Goal: Task Accomplishment & Management: Manage account settings

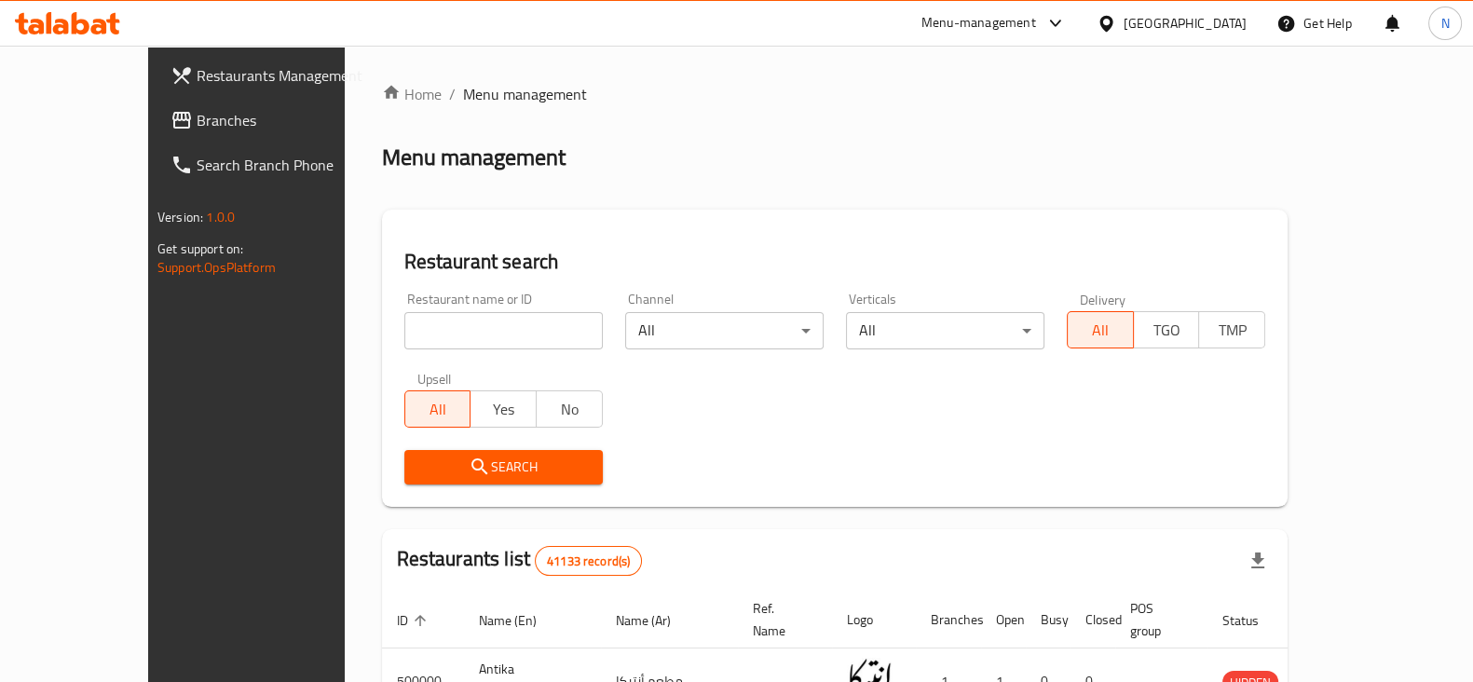
click at [457, 336] on input "search" at bounding box center [503, 330] width 199 height 37
paste input "698342"
type input "698342"
click button "Search" at bounding box center [503, 467] width 199 height 34
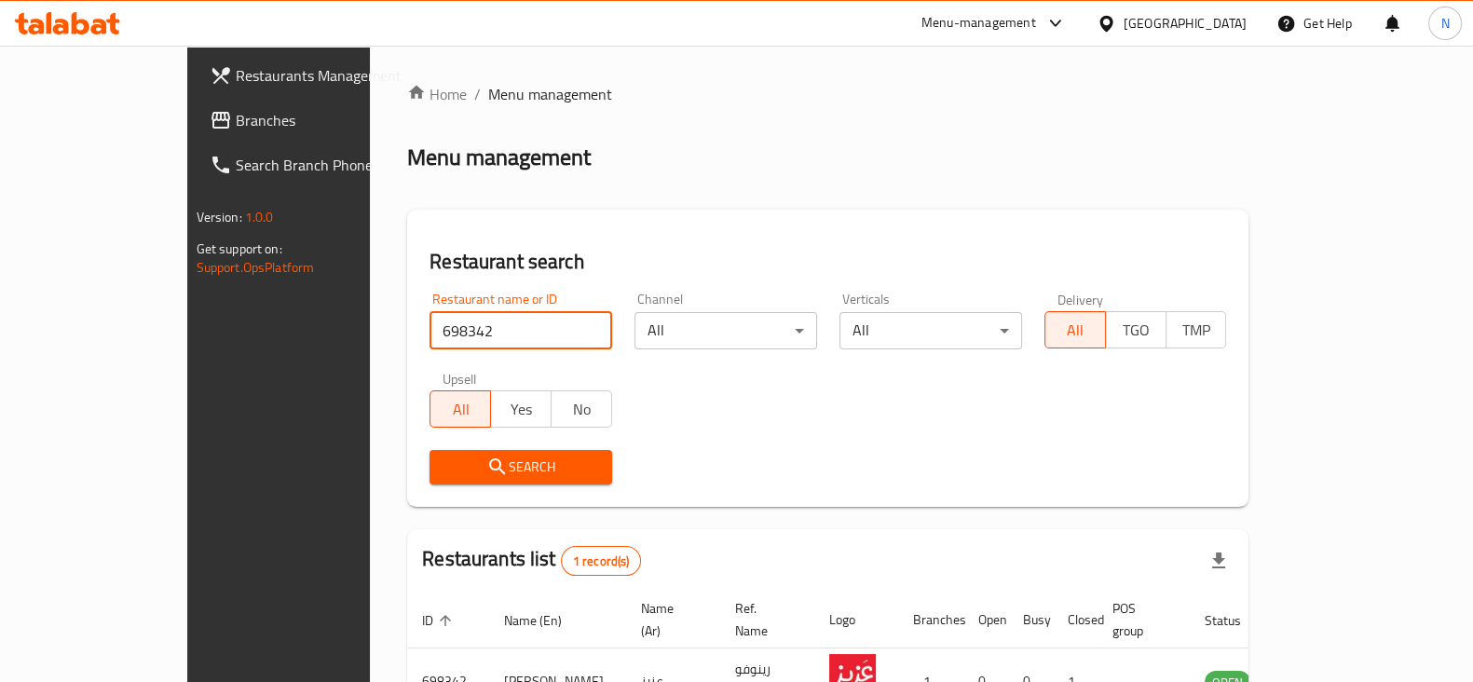
scroll to position [112, 0]
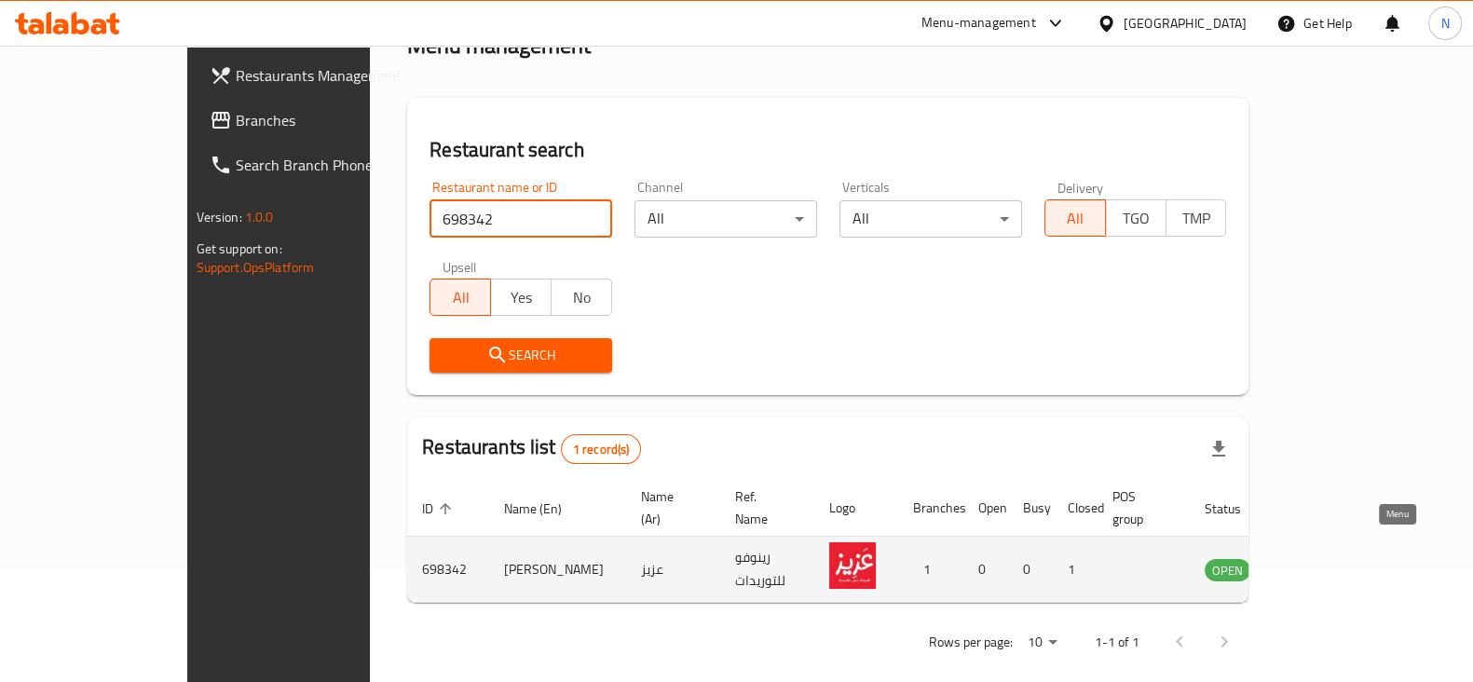
click at [1324, 563] on icon "enhanced table" at bounding box center [1314, 571] width 21 height 16
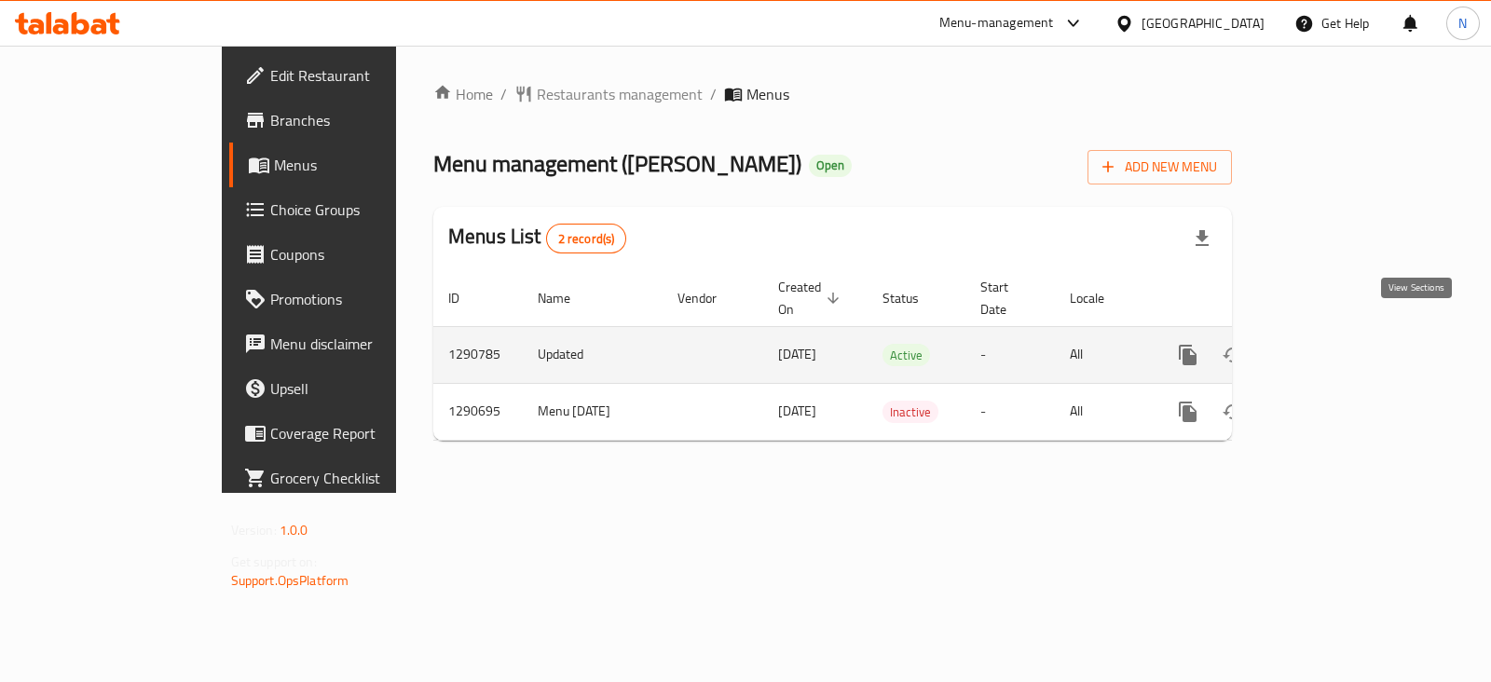
click at [1334, 344] on icon "enhanced table" at bounding box center [1322, 355] width 22 height 22
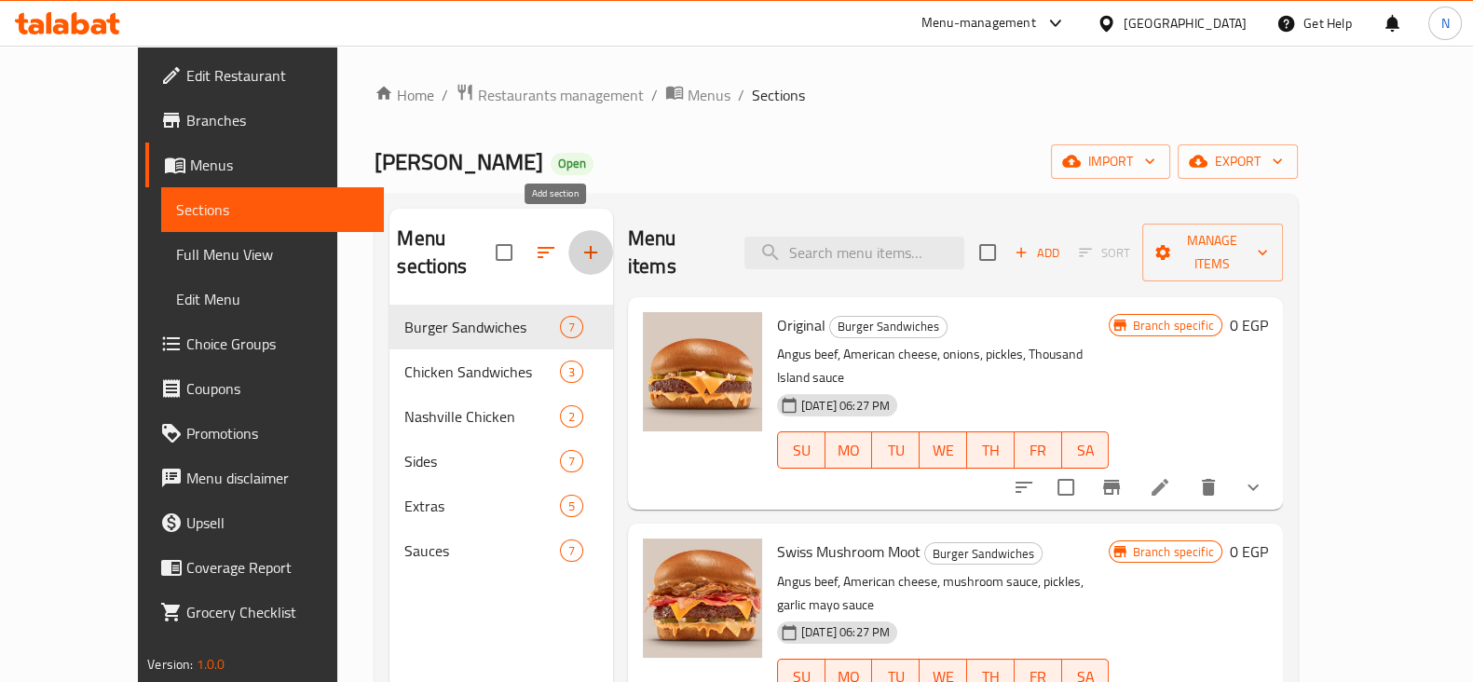
click at [584, 246] on icon "button" at bounding box center [590, 252] width 13 height 13
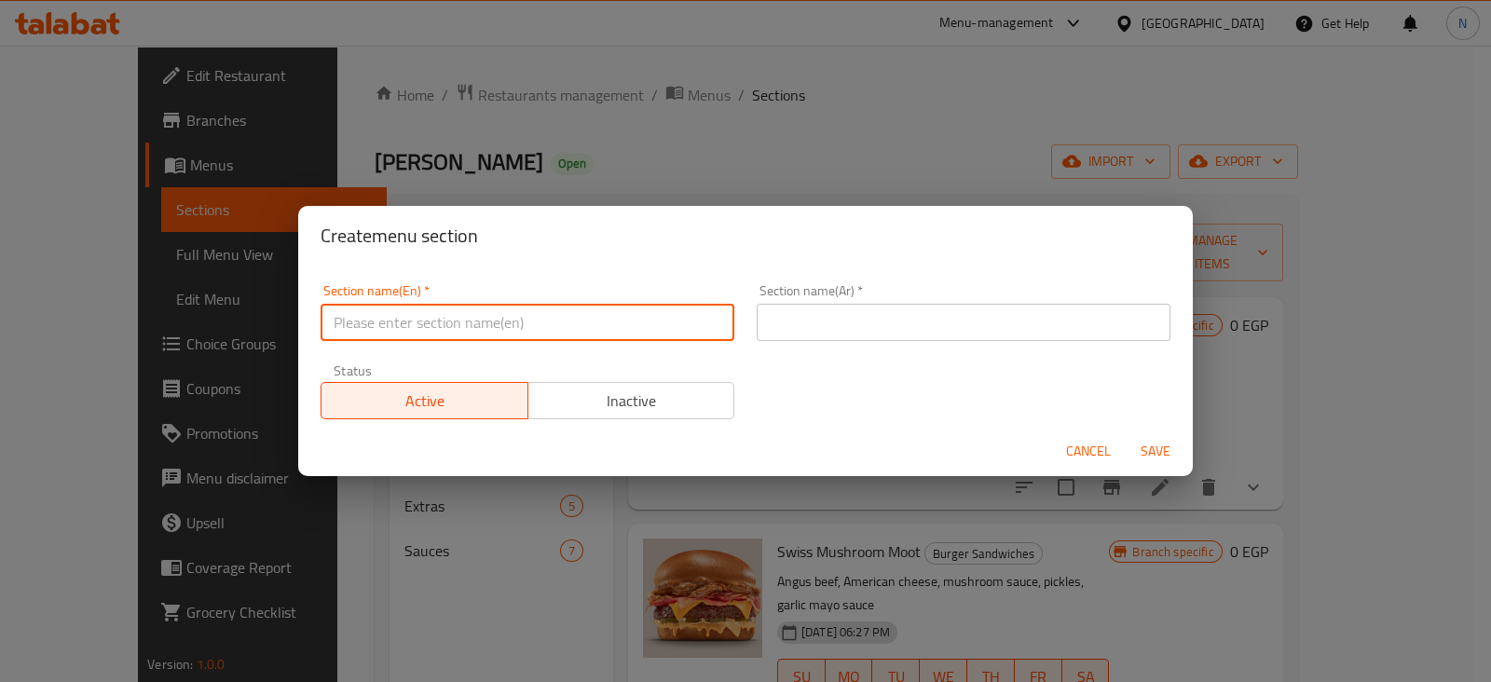
click at [553, 325] on input "text" at bounding box center [528, 322] width 414 height 37
type input "New Offers"
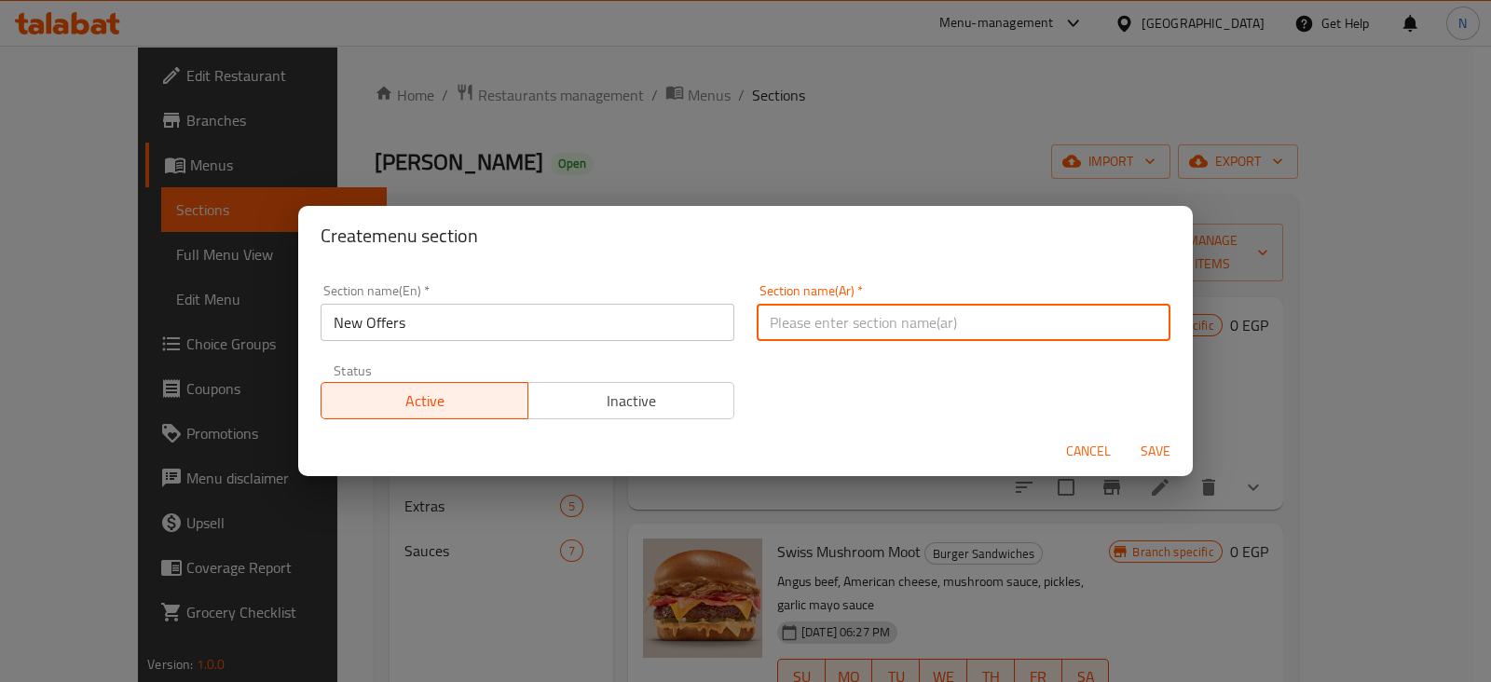
click at [831, 333] on input "text" at bounding box center [964, 322] width 414 height 37
type input "عروض"
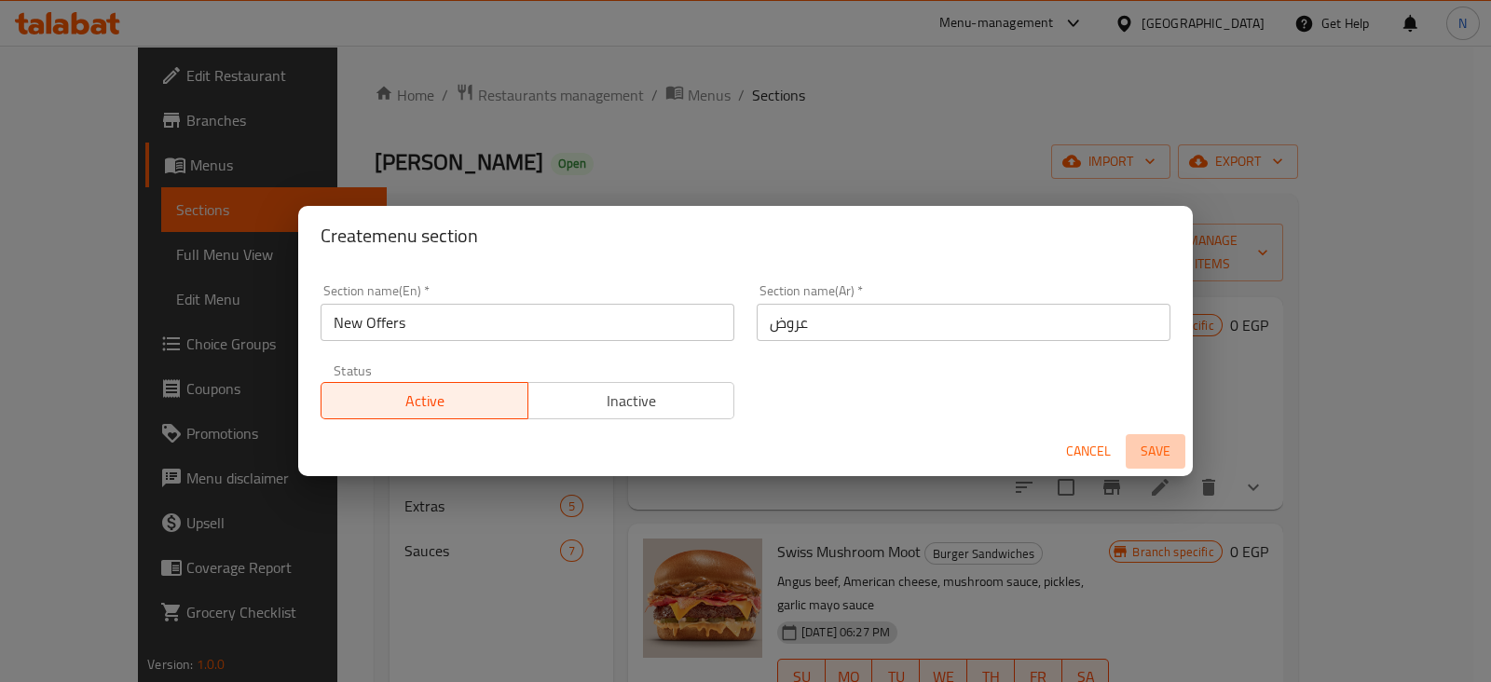
click at [1146, 459] on span "Save" at bounding box center [1155, 451] width 45 height 23
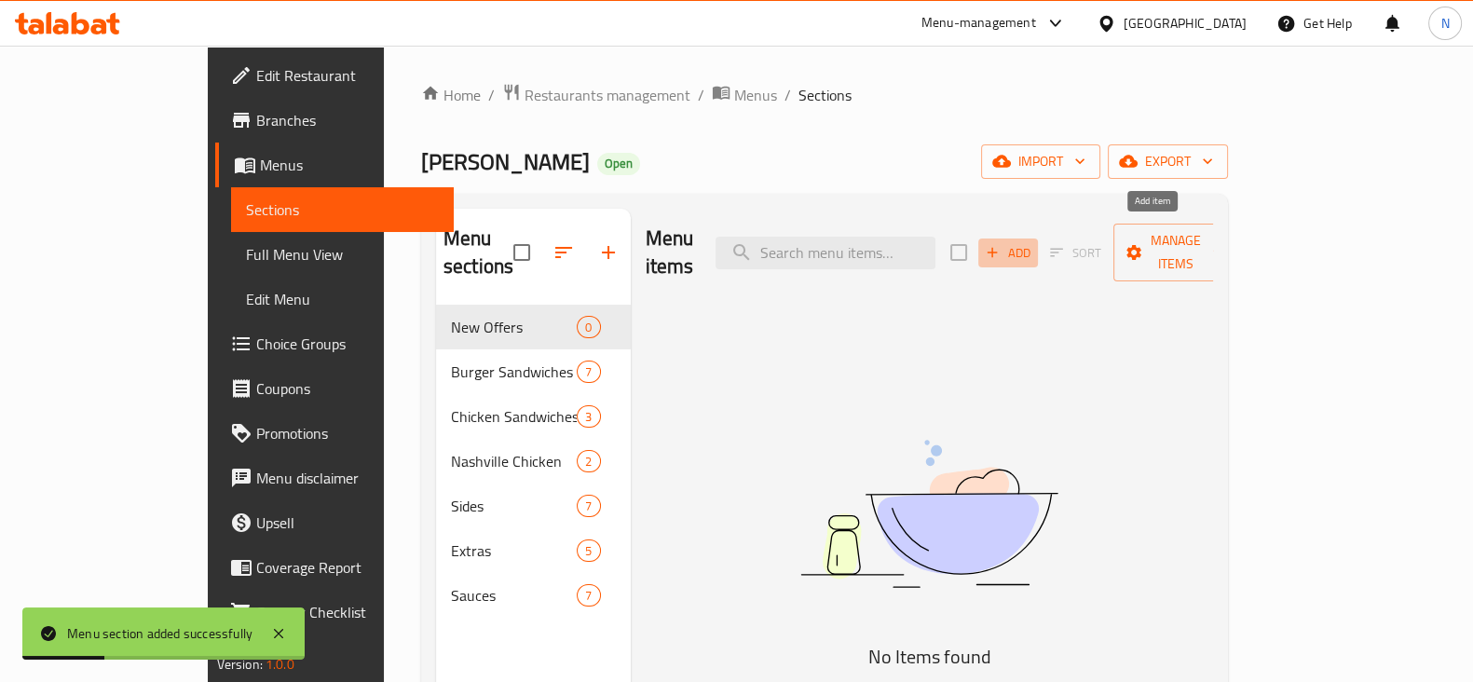
click at [1034, 242] on span "Add" at bounding box center [1008, 252] width 50 height 21
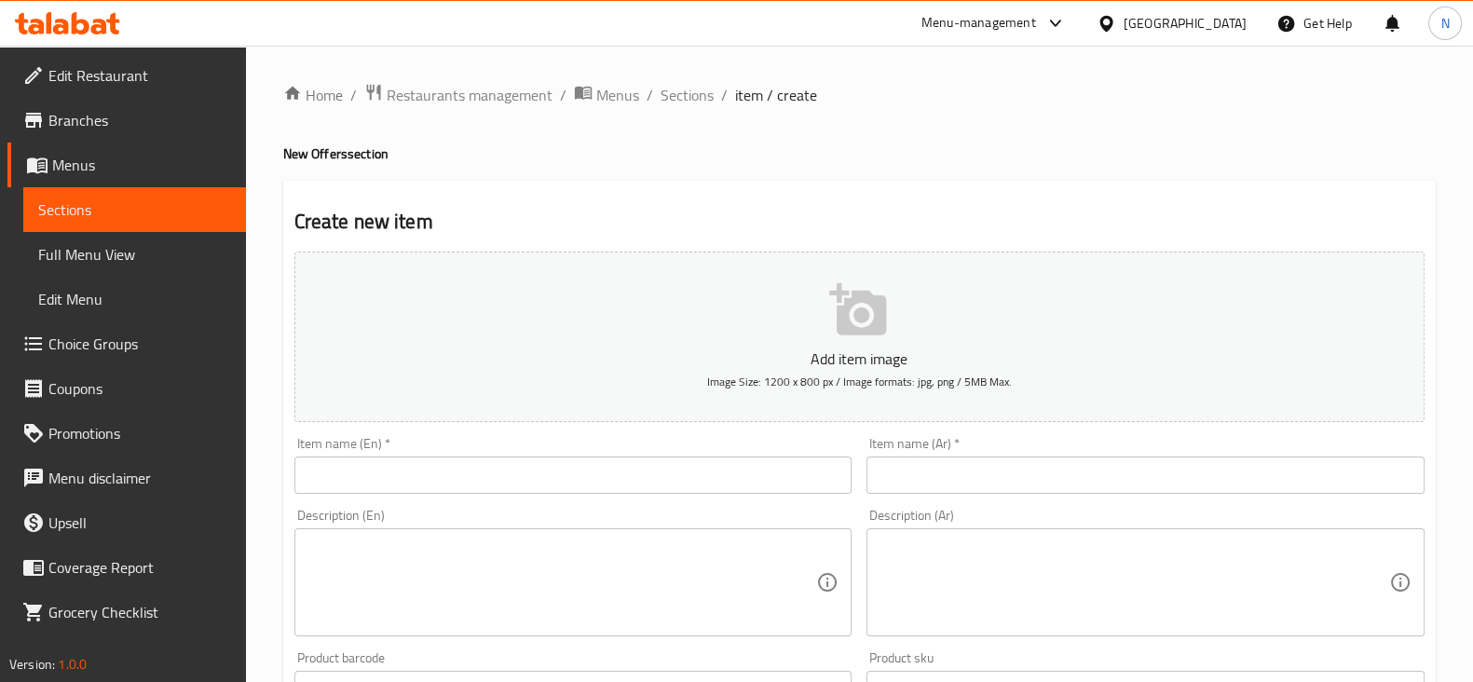
click at [685, 473] on input "text" at bounding box center [573, 475] width 558 height 37
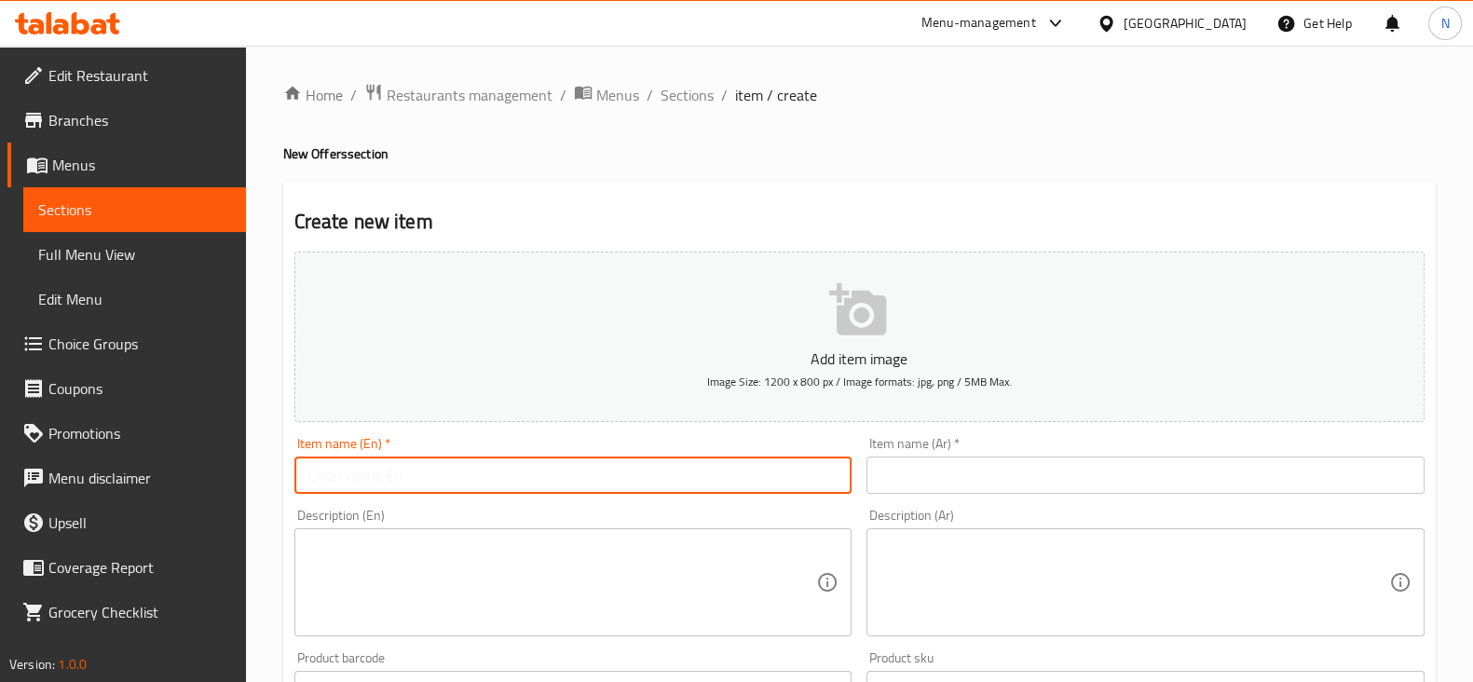
paste input "Classic ranch combo"
type input "Classic ranch combo"
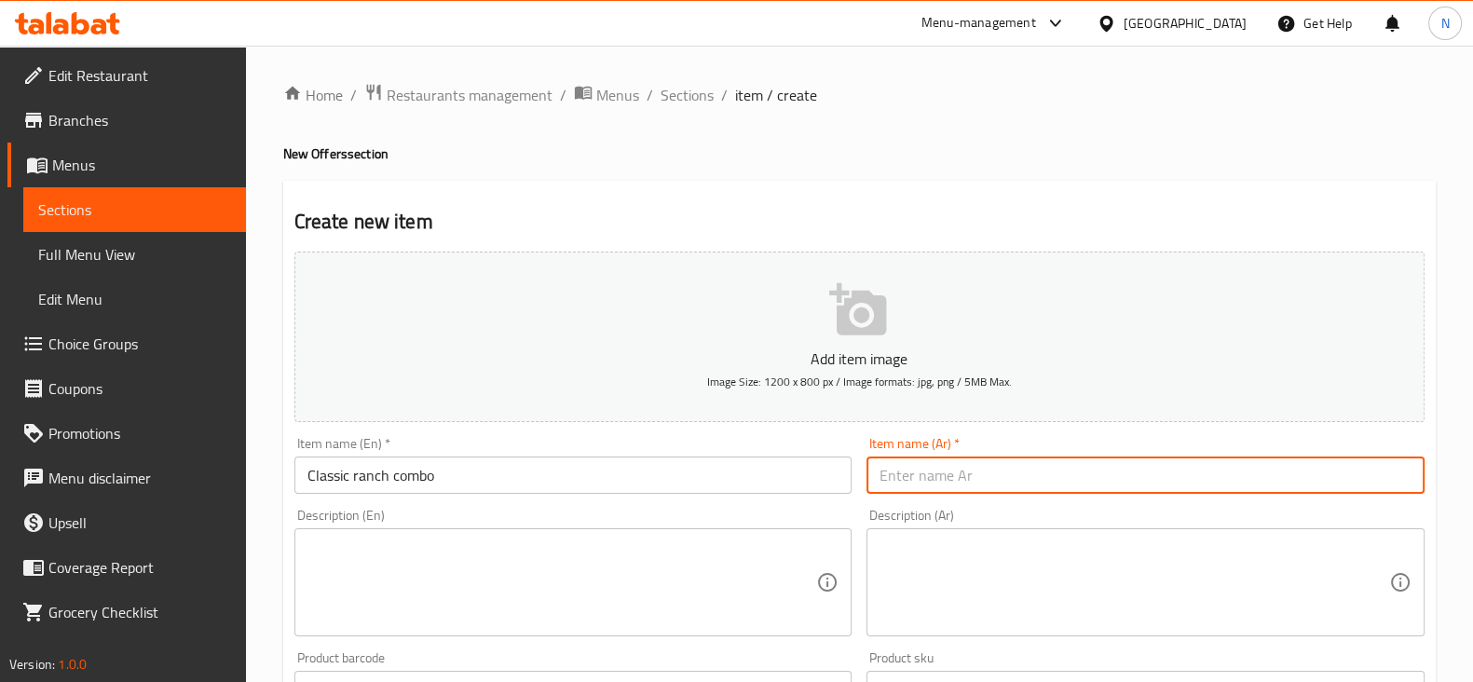
click at [951, 483] on input "text" at bounding box center [1146, 475] width 558 height 37
paste input "مزيج [PERSON_NAME]"
drag, startPoint x: 977, startPoint y: 479, endPoint x: 1029, endPoint y: 478, distance: 52.2
click at [1029, 478] on input "مزيج [PERSON_NAME]" at bounding box center [1146, 475] width 558 height 37
type input "[PERSON_NAME]"
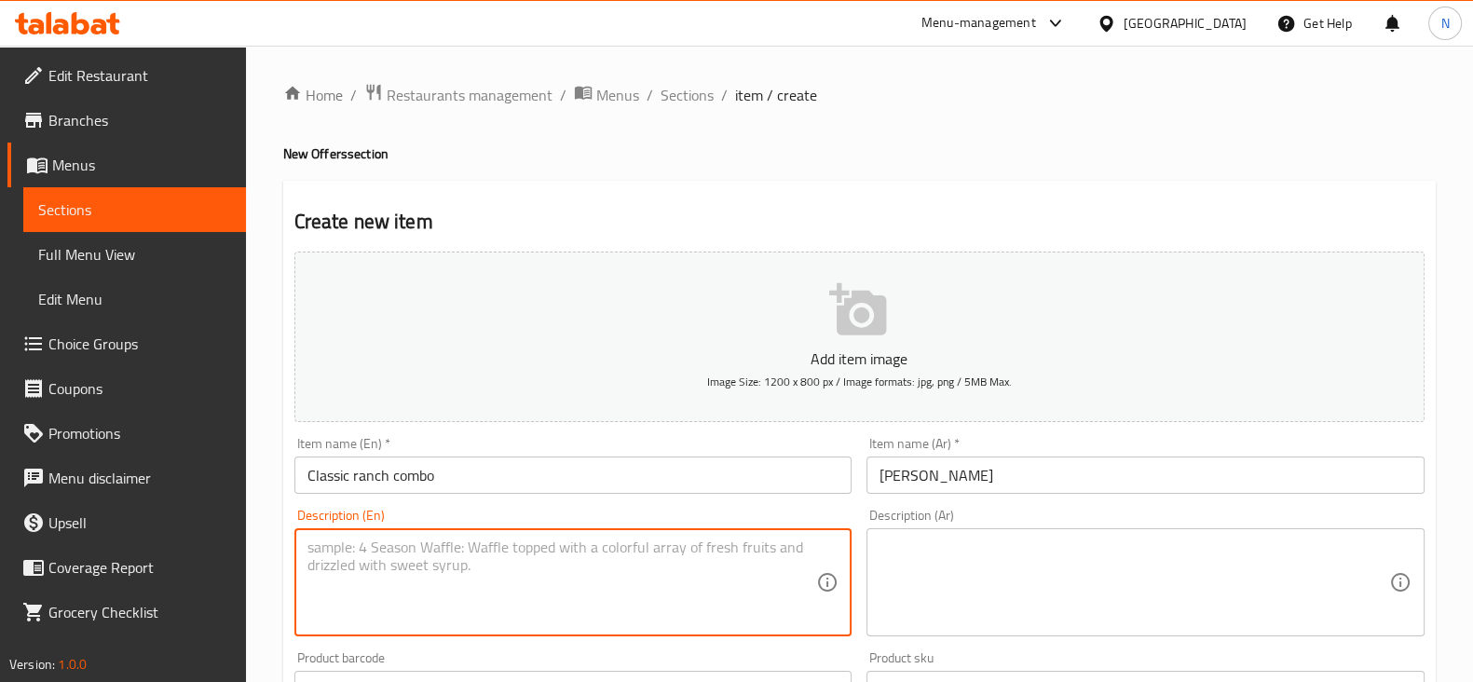
click at [600, 582] on textarea at bounding box center [563, 583] width 510 height 89
paste textarea "sandwich + fries + drink"
type textarea "sandwich + fries + drink"
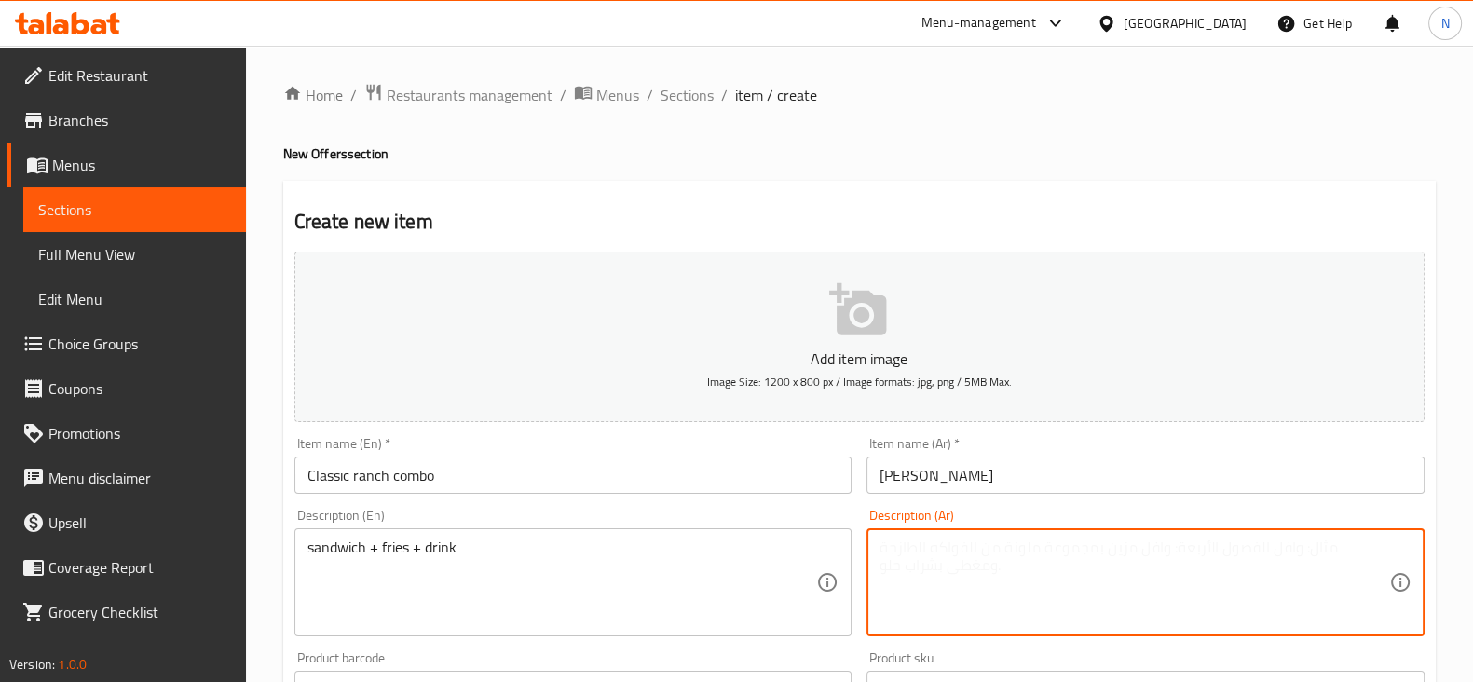
paste textarea "ساندويتش + بطاطس مقلية + مشروب"
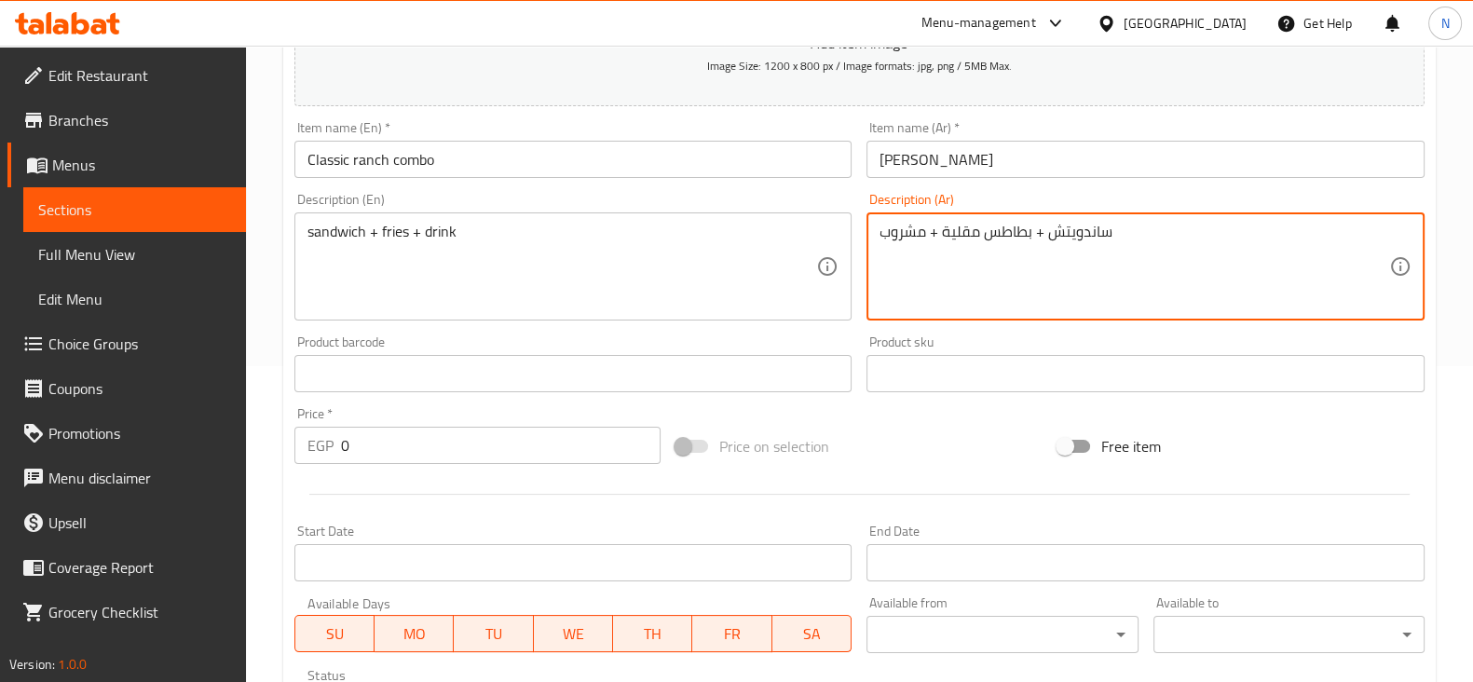
scroll to position [317, 0]
type textarea "ساندويتش + بطاطس مقلية + مشروب"
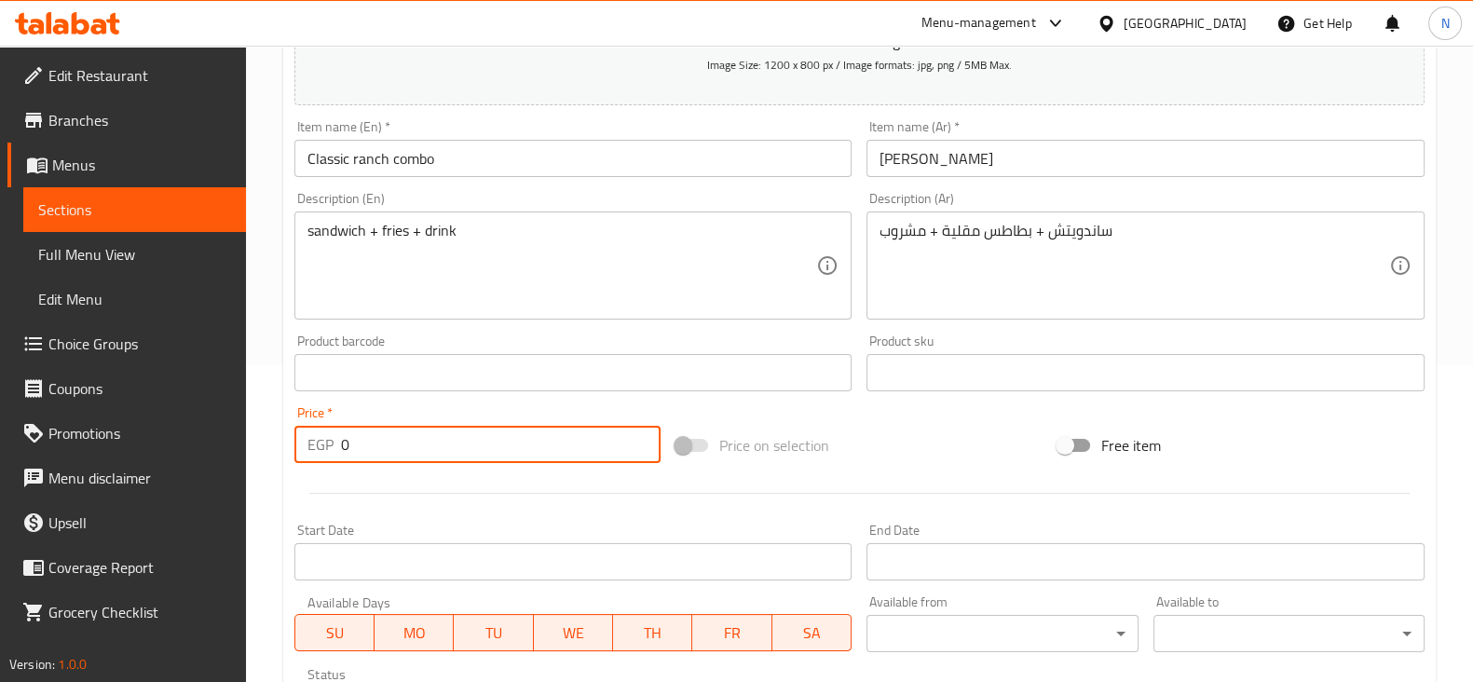
click at [463, 446] on input "0" at bounding box center [501, 444] width 321 height 37
type input "149"
click at [663, 471] on div at bounding box center [859, 494] width 1145 height 46
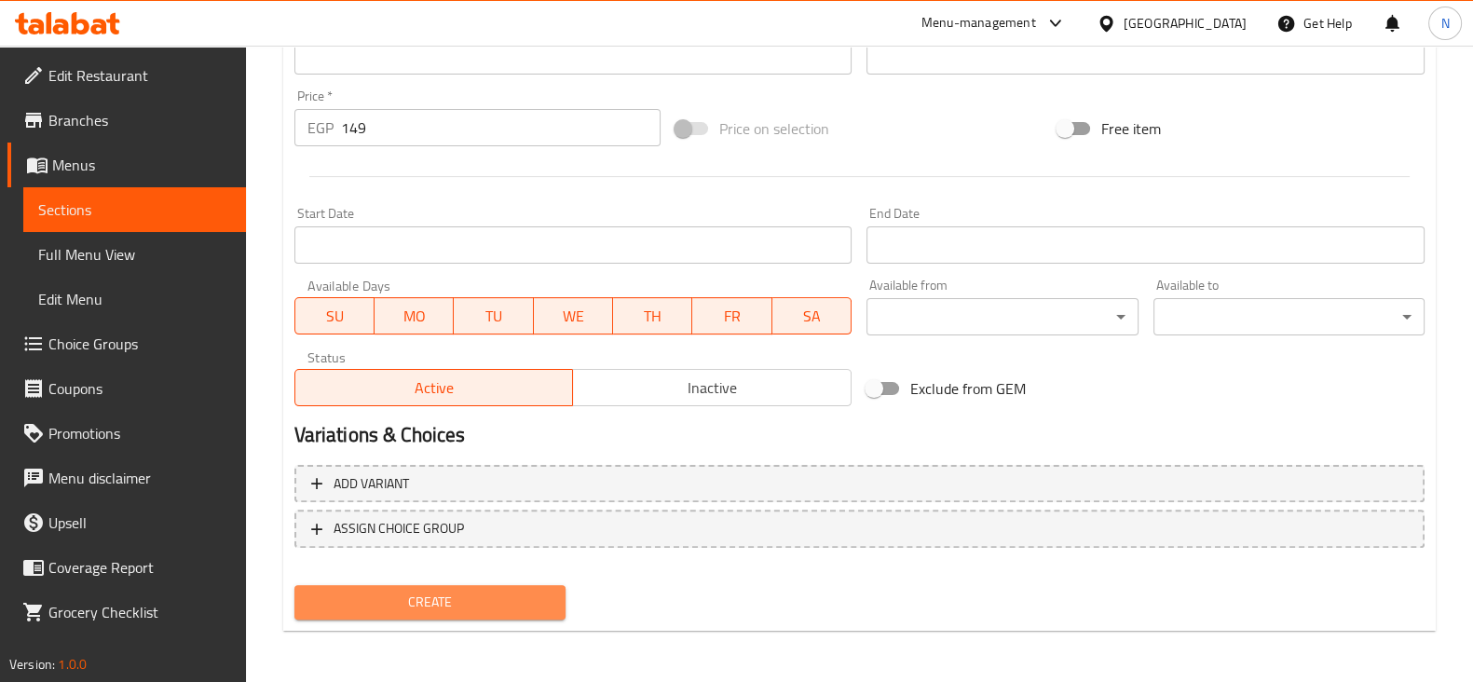
click at [480, 594] on span "Create" at bounding box center [429, 602] width 241 height 23
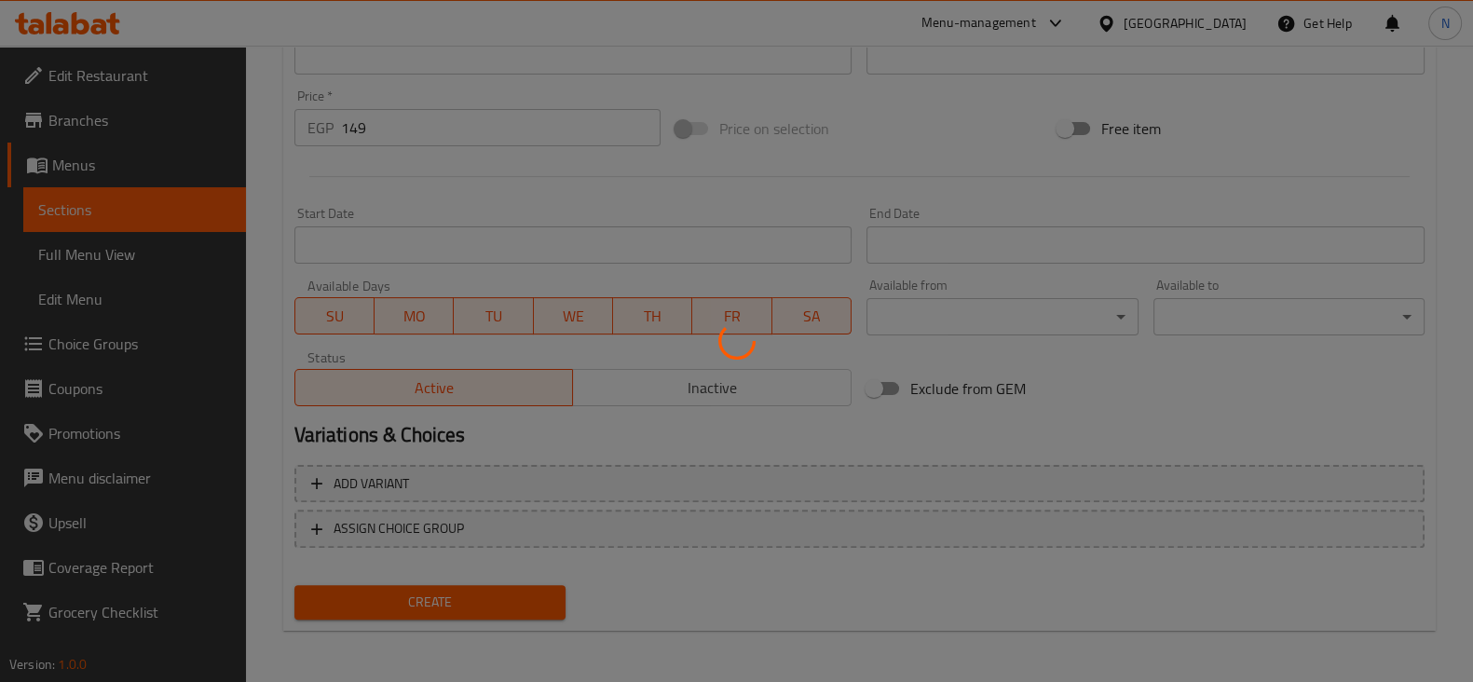
type input "0"
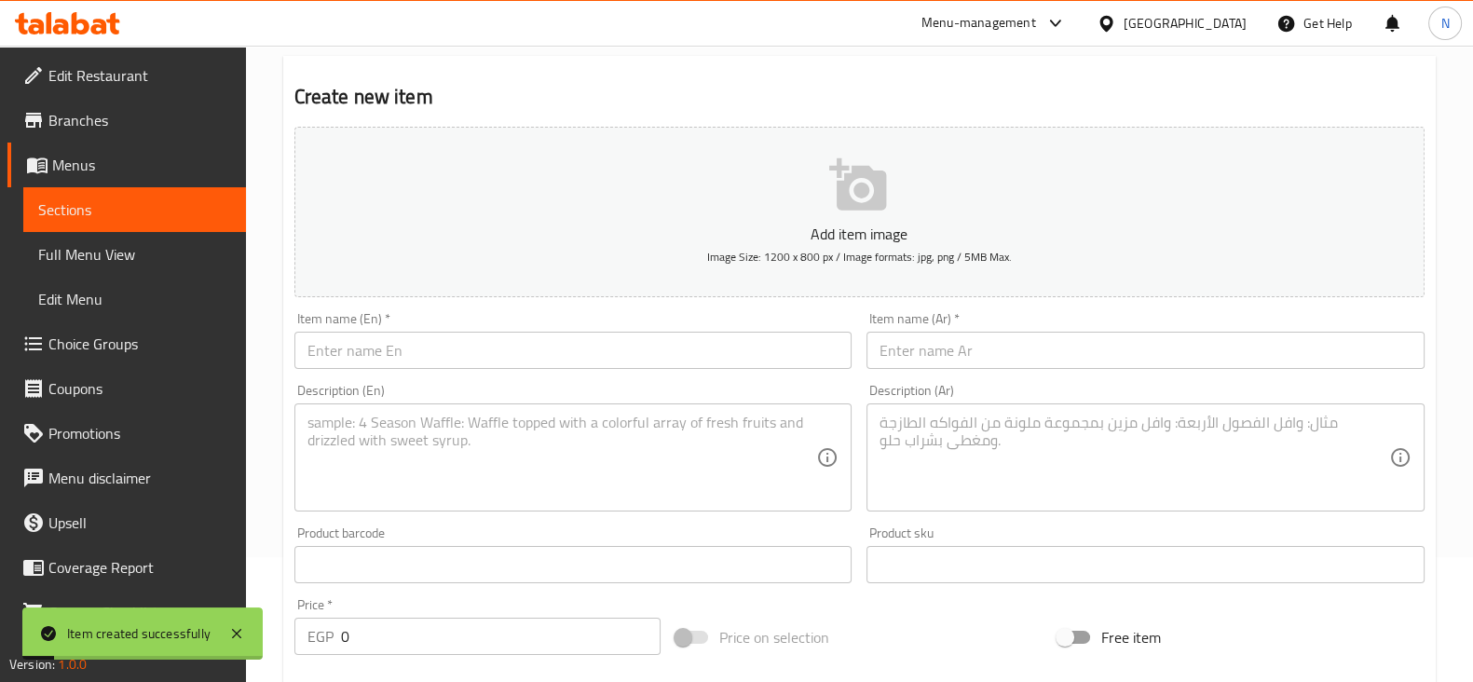
scroll to position [122, 0]
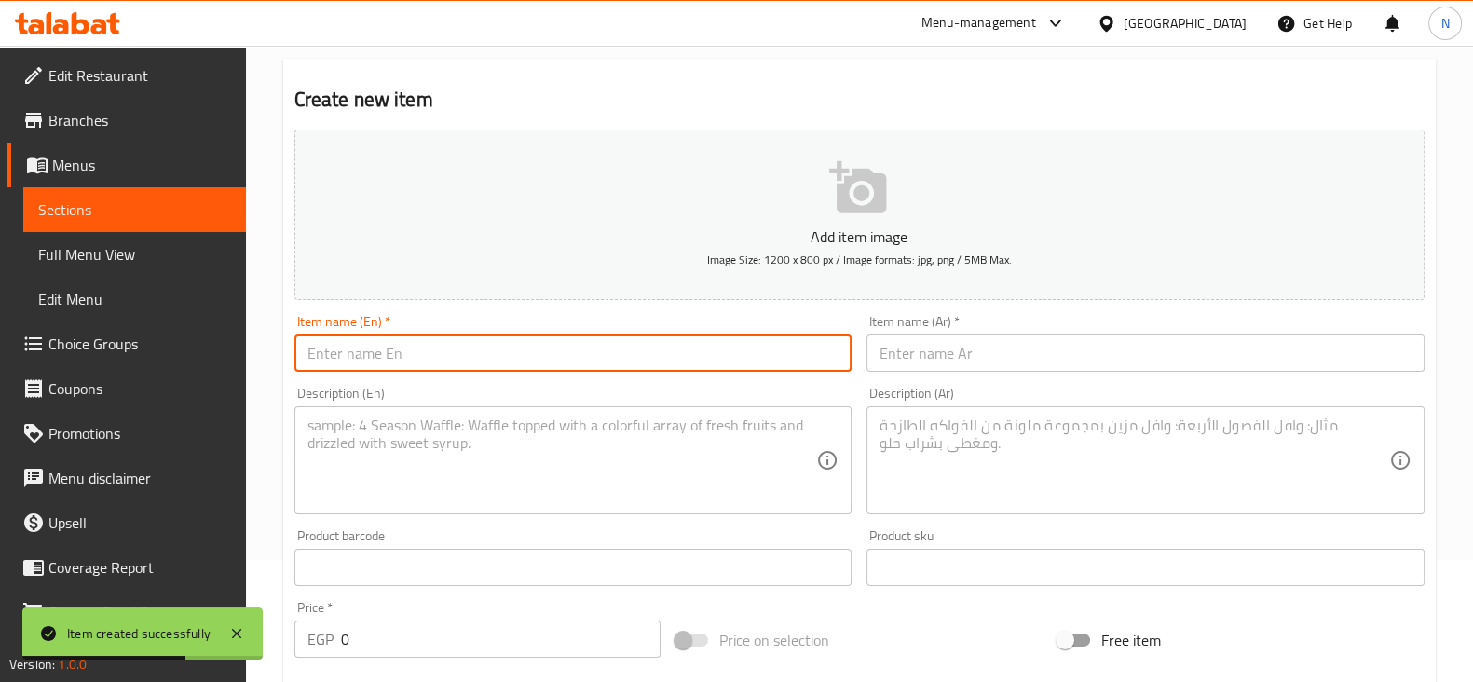
click at [684, 370] on input "text" at bounding box center [573, 353] width 558 height 37
paste input "Sweetbaby combo"
type input "Sweetbaby combo"
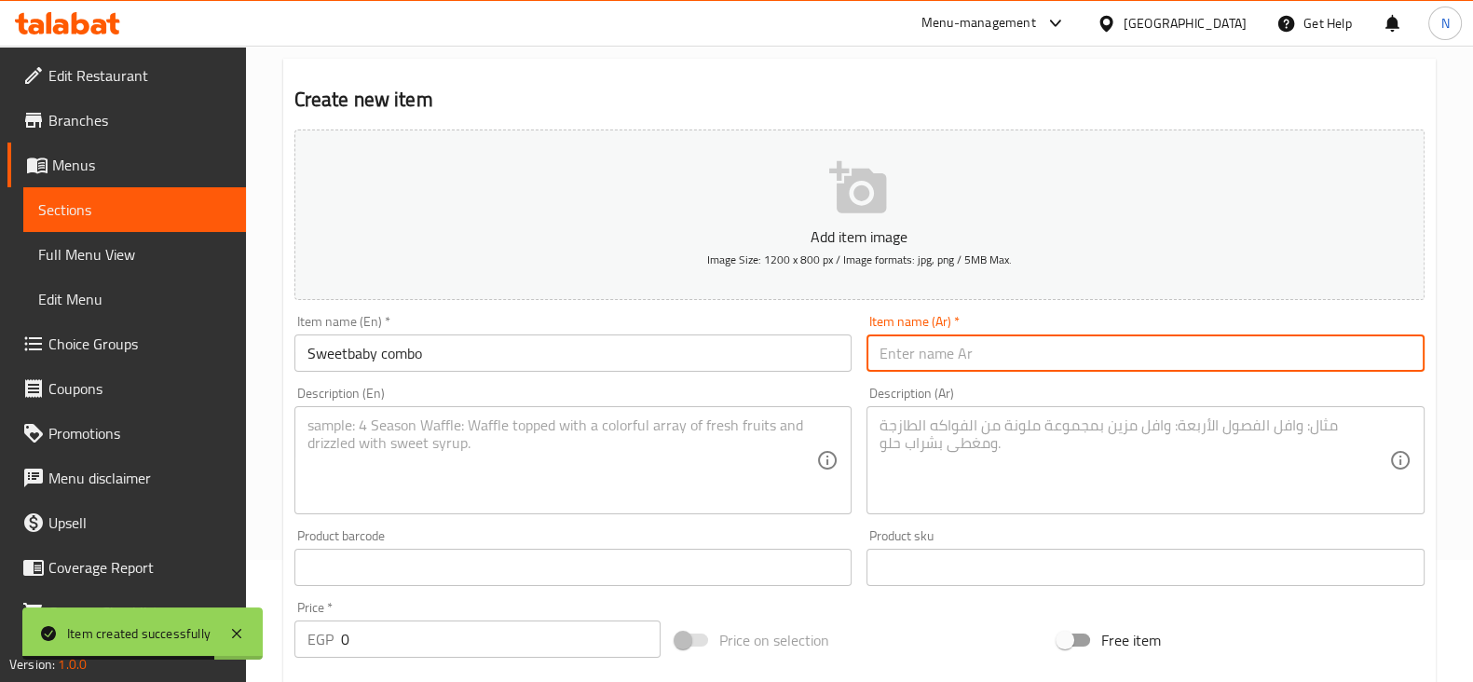
click at [938, 355] on input "text" at bounding box center [1146, 353] width 558 height 37
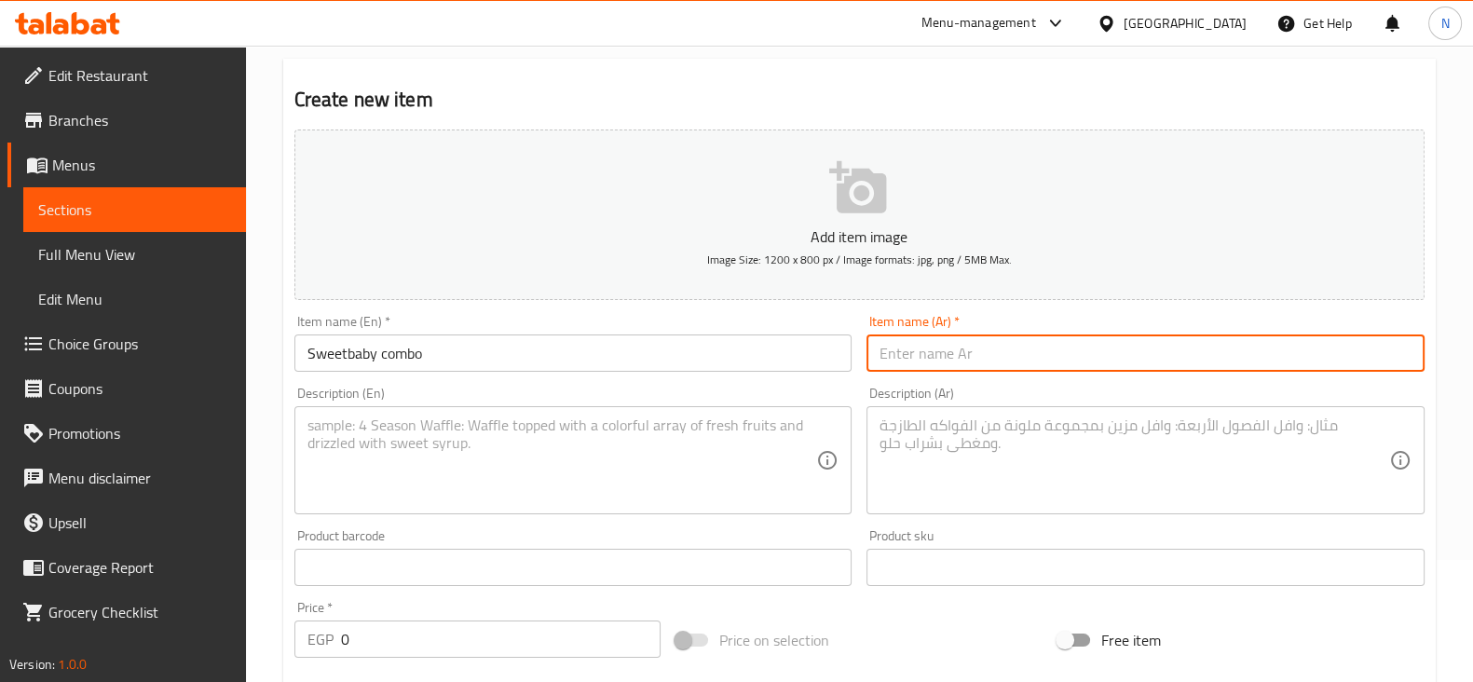
paste input "مجموعة سويت بيبي"
drag, startPoint x: 957, startPoint y: 349, endPoint x: 1011, endPoint y: 365, distance: 56.3
click at [1011, 365] on input "مجموعة سويت بيبي" at bounding box center [1146, 353] width 558 height 37
type input "كومبو سويت بيبي"
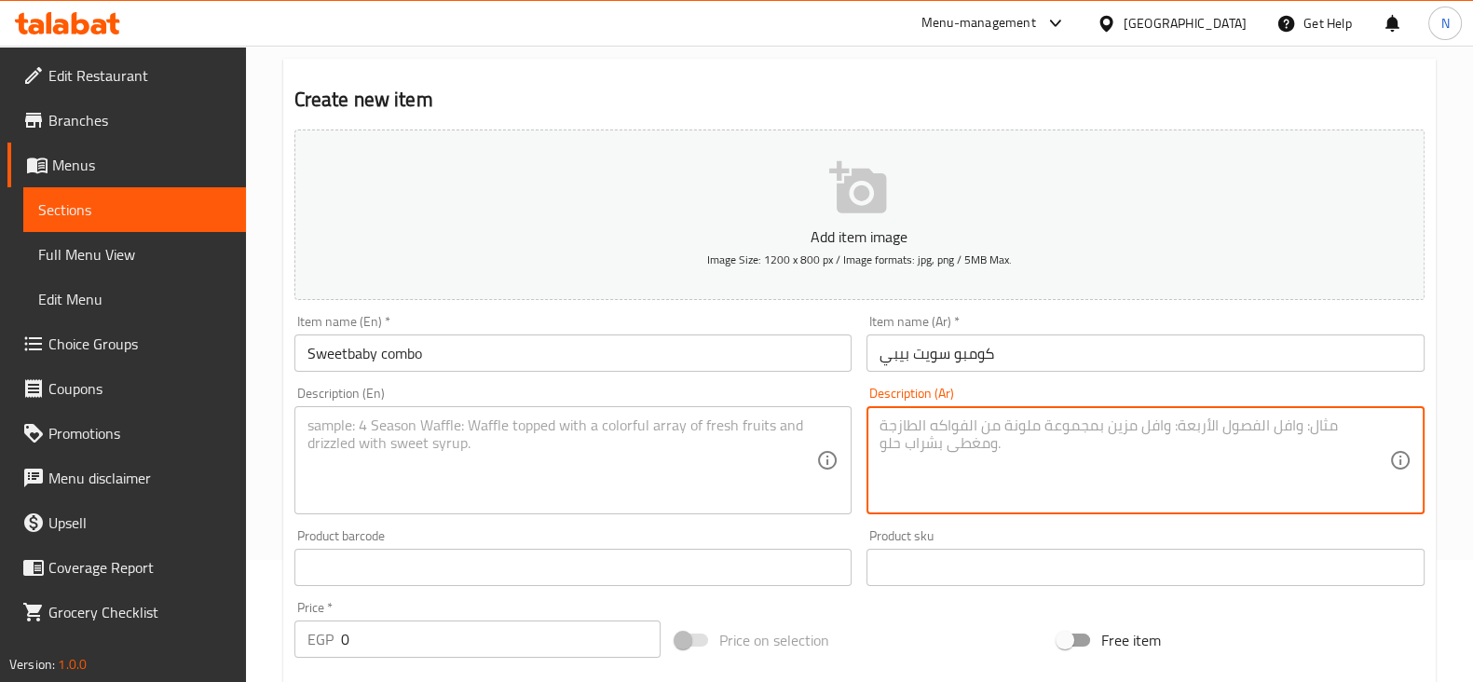
click at [965, 452] on textarea at bounding box center [1135, 461] width 510 height 89
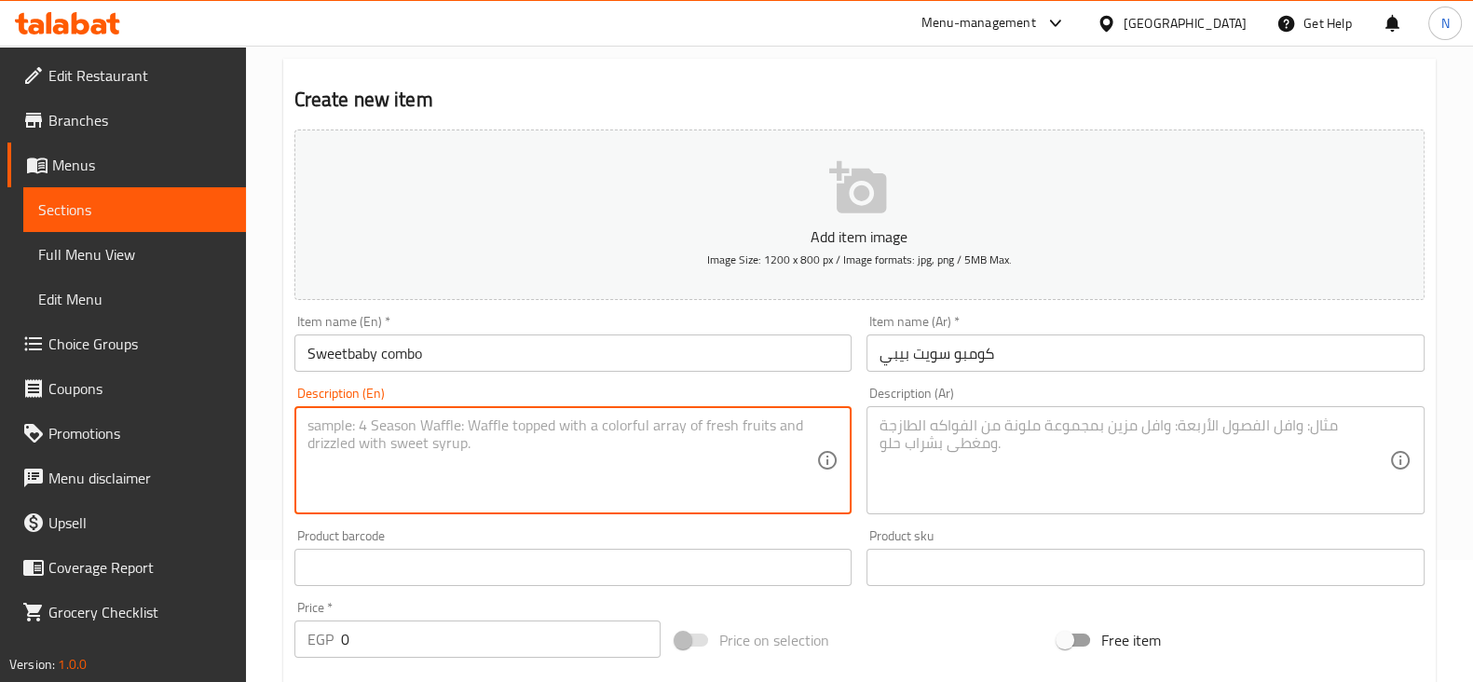
click at [770, 448] on textarea at bounding box center [563, 461] width 510 height 89
paste textarea "sandwich + fries + drink"
type textarea "sandwich + fries + drink"
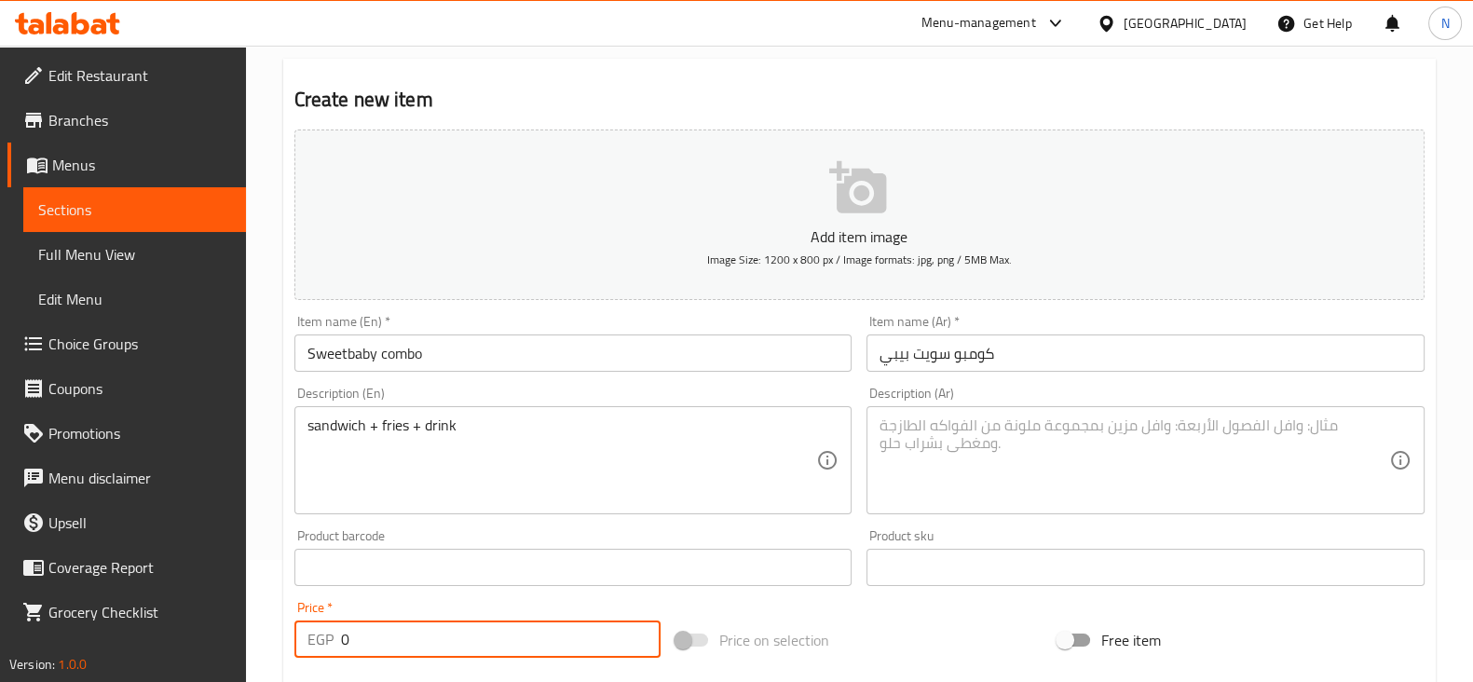
click at [578, 646] on input "0" at bounding box center [501, 639] width 321 height 37
type input "169"
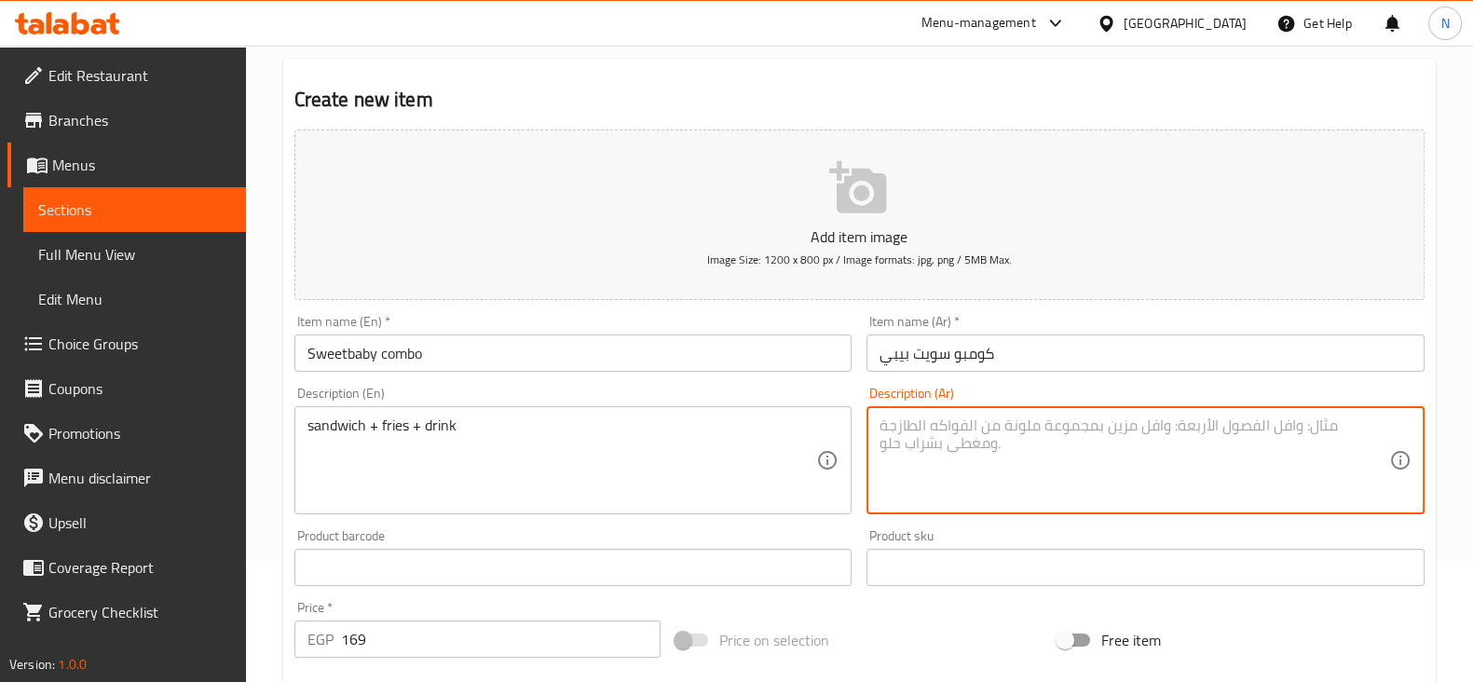
click at [949, 440] on textarea at bounding box center [1135, 461] width 510 height 89
paste textarea "ساندويتش + بطاطس مقلية + مشروب"
type textarea "ساندويتش + بطاطس مقلية + مشروب"
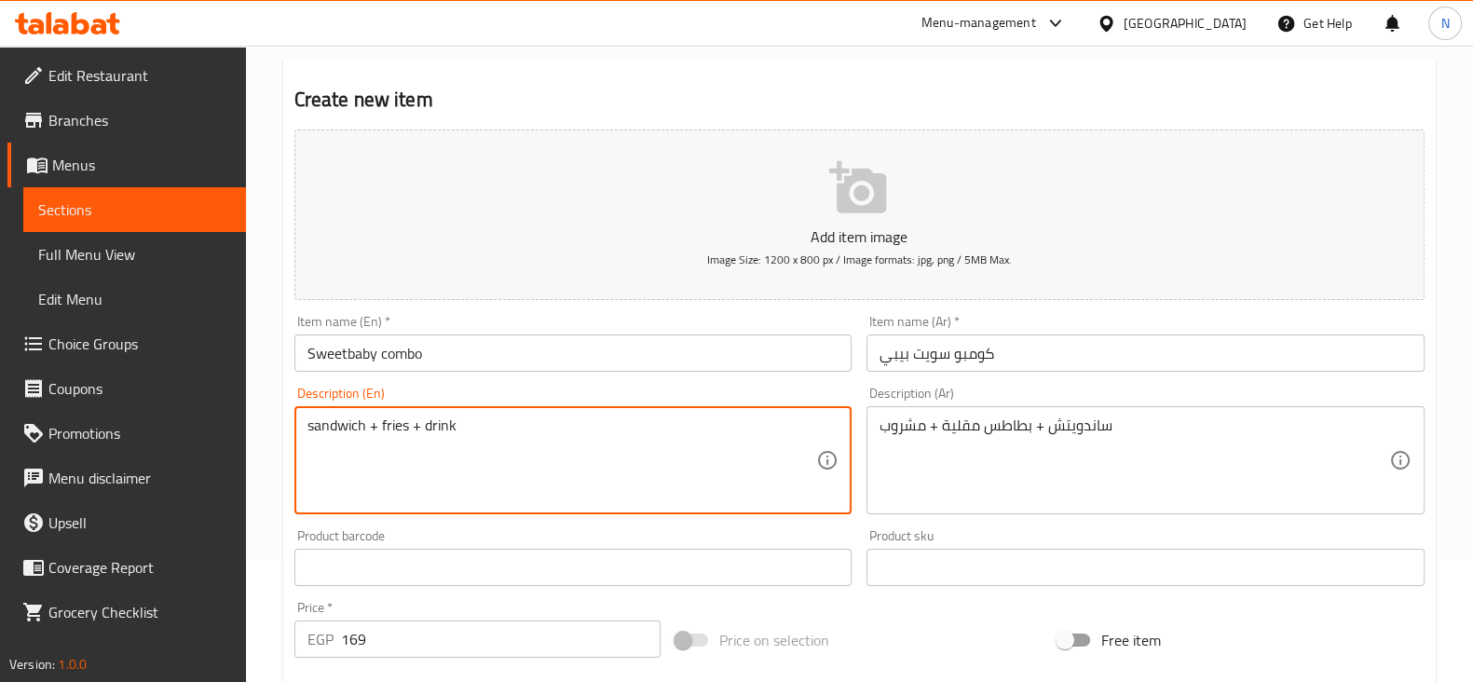
scroll to position [634, 0]
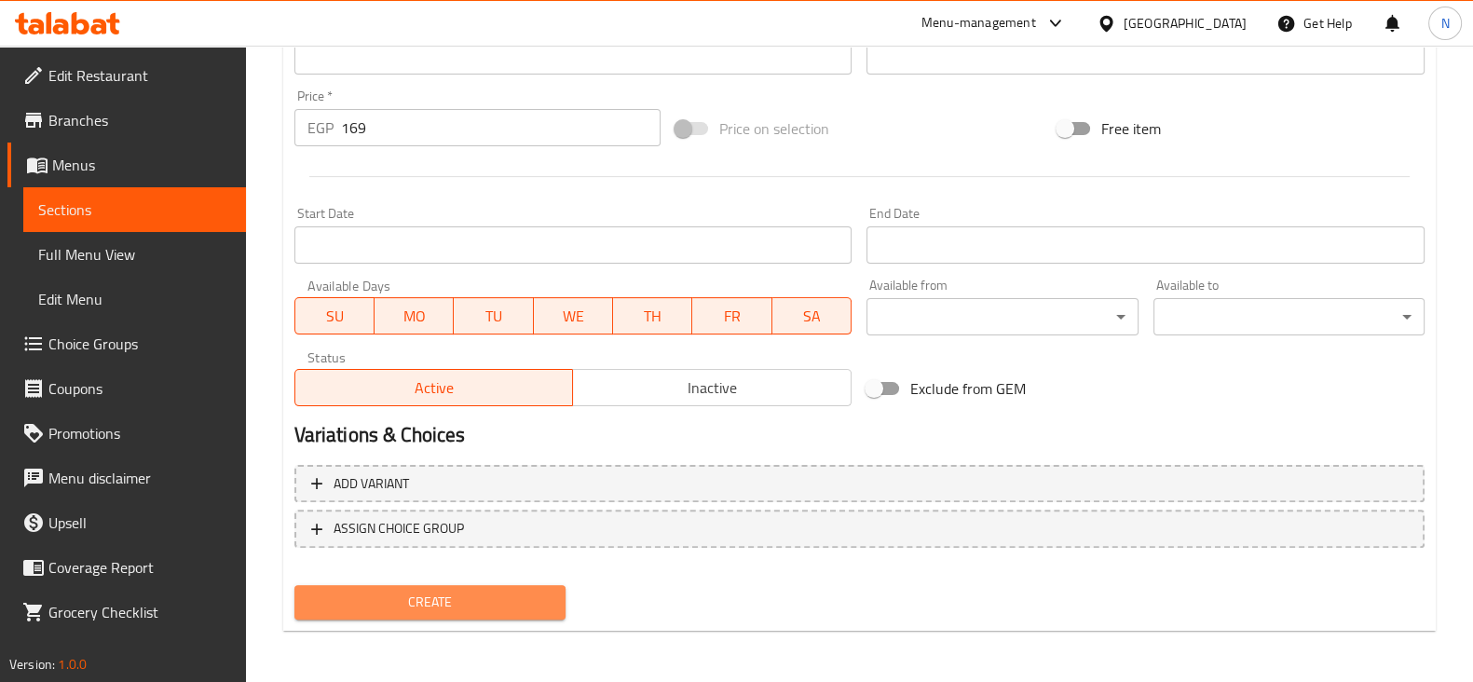
click at [514, 599] on span "Create" at bounding box center [429, 602] width 241 height 23
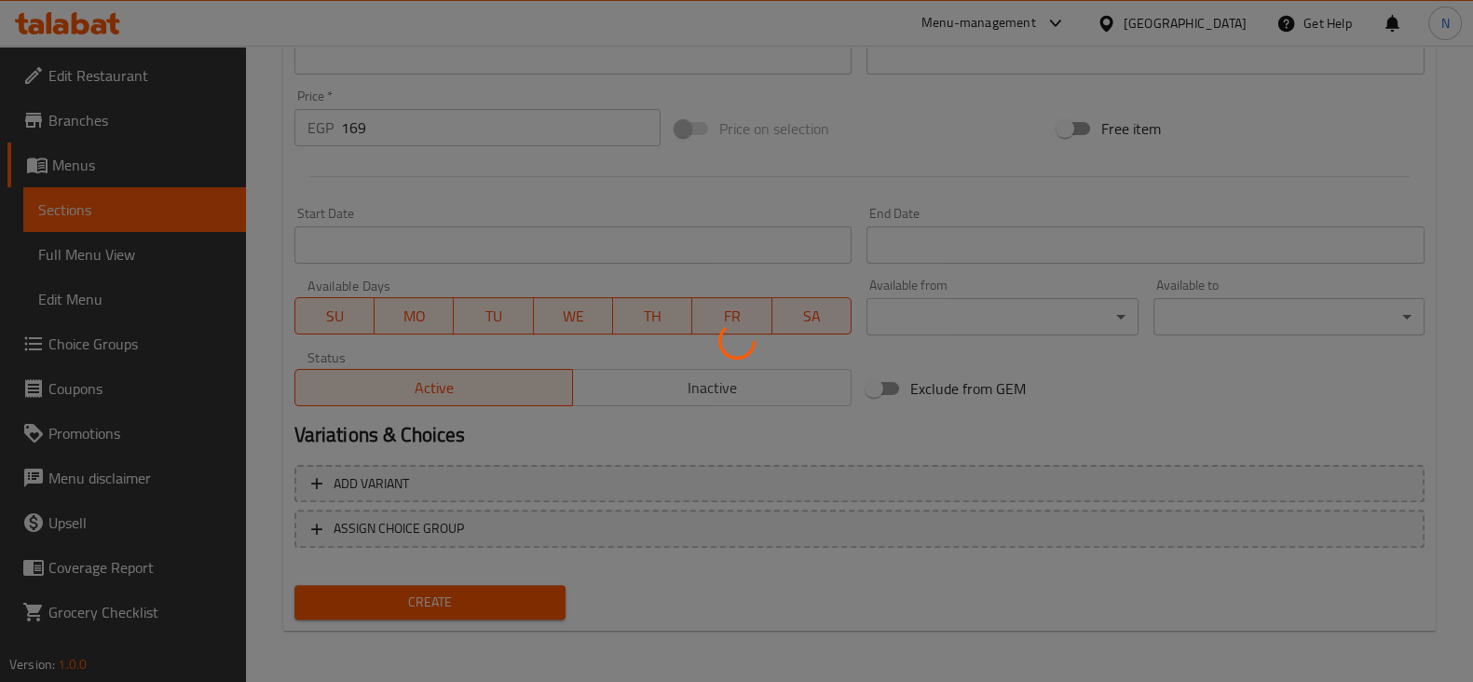
type input "0"
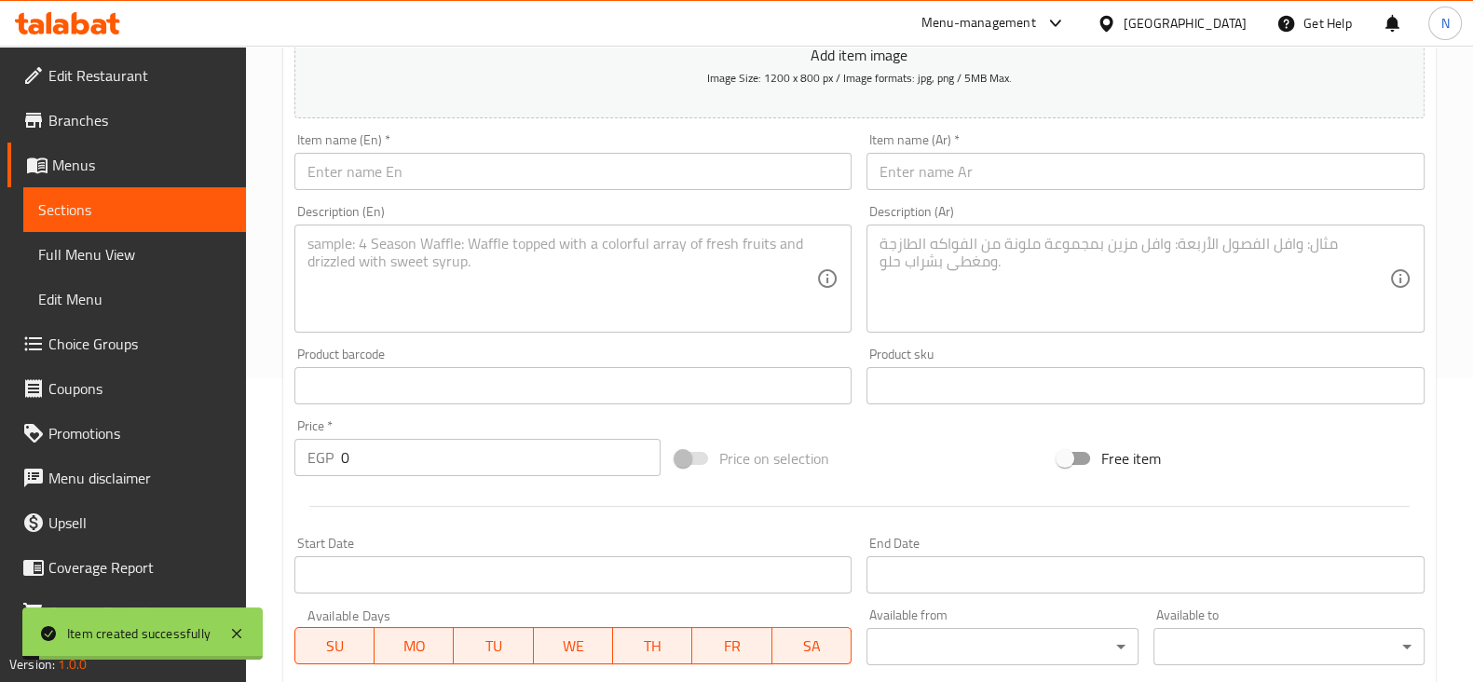
scroll to position [303, 0]
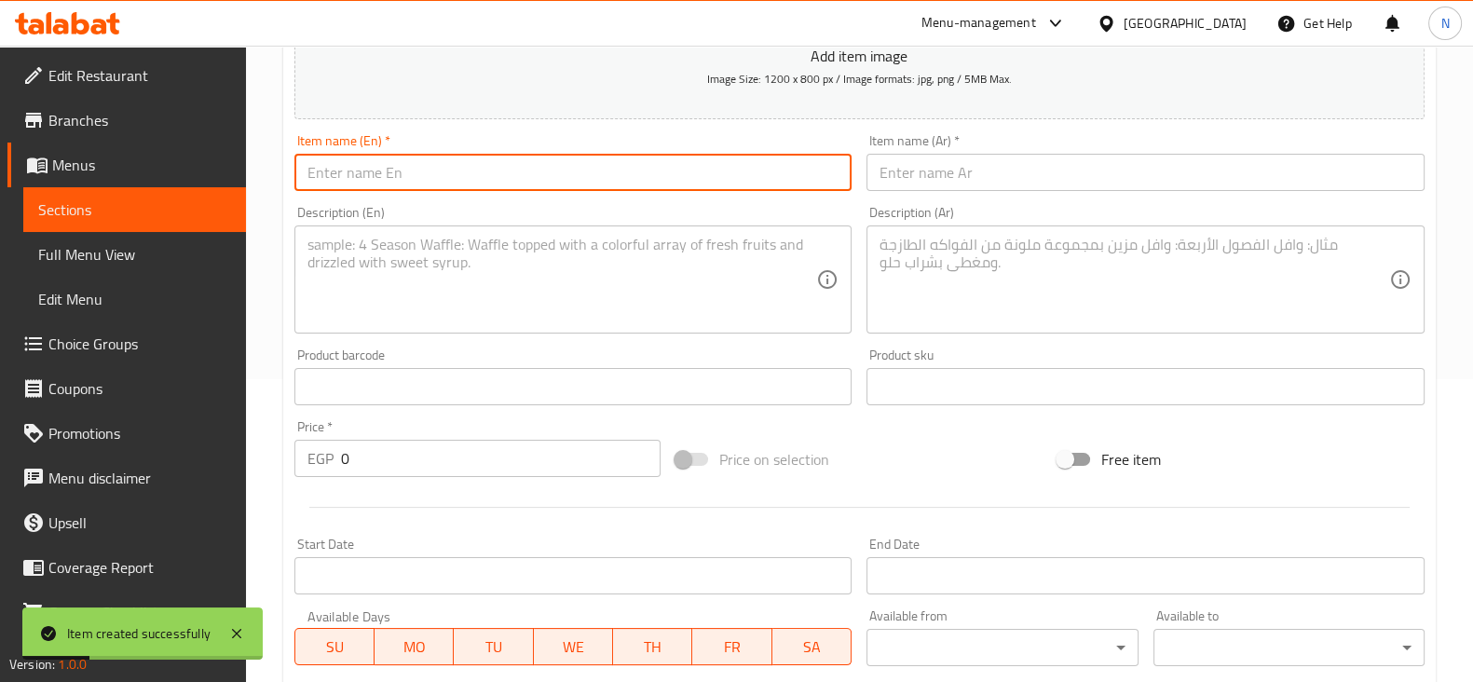
click at [720, 168] on input "text" at bounding box center [573, 172] width 558 height 37
paste input "My boy combo"
type input "My boy combo"
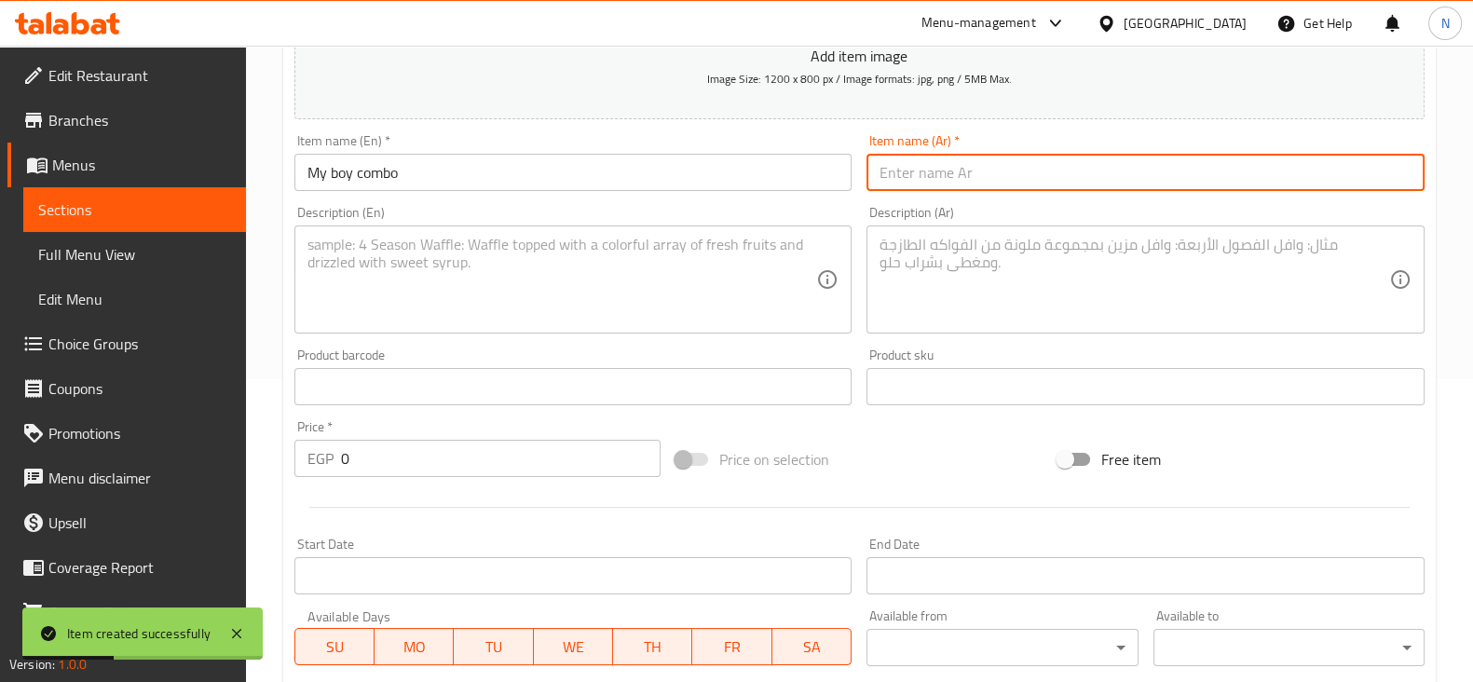
click at [964, 165] on input "text" at bounding box center [1146, 172] width 558 height 37
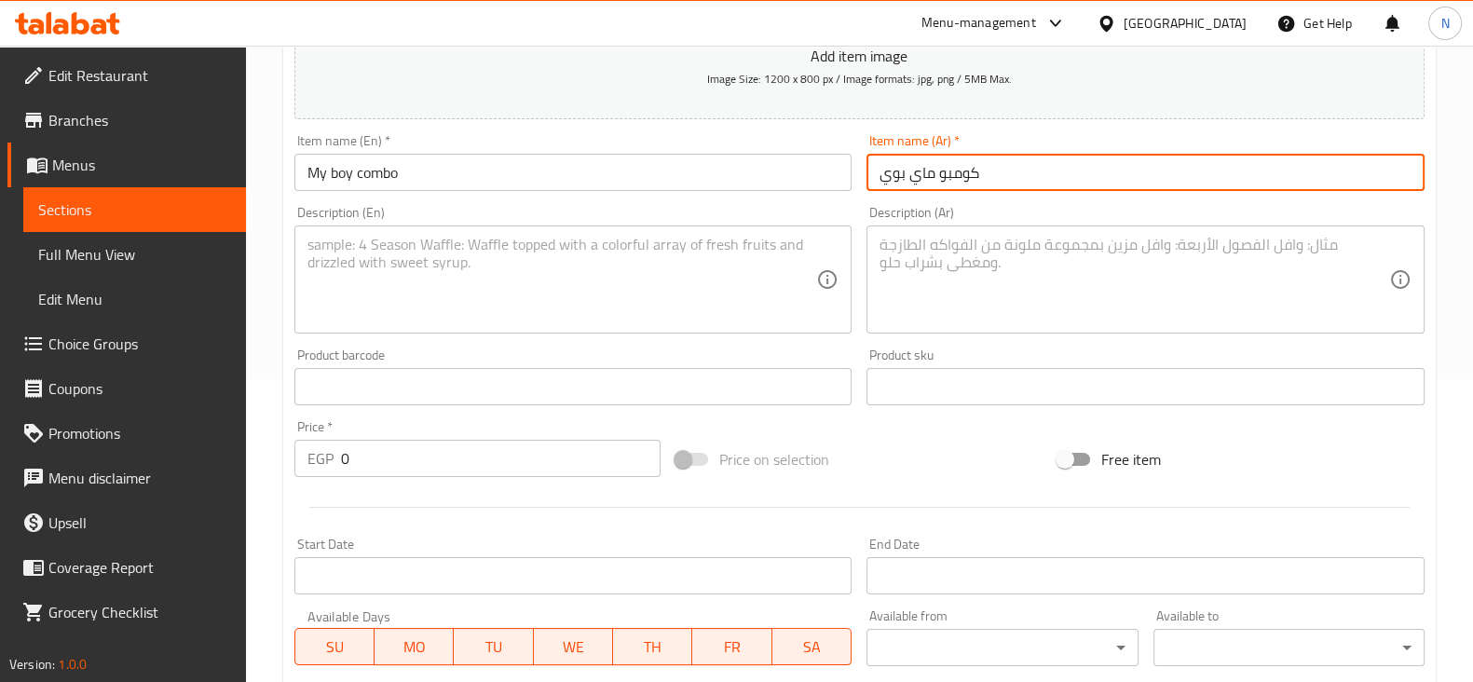
type input "كومبو ماي بوي"
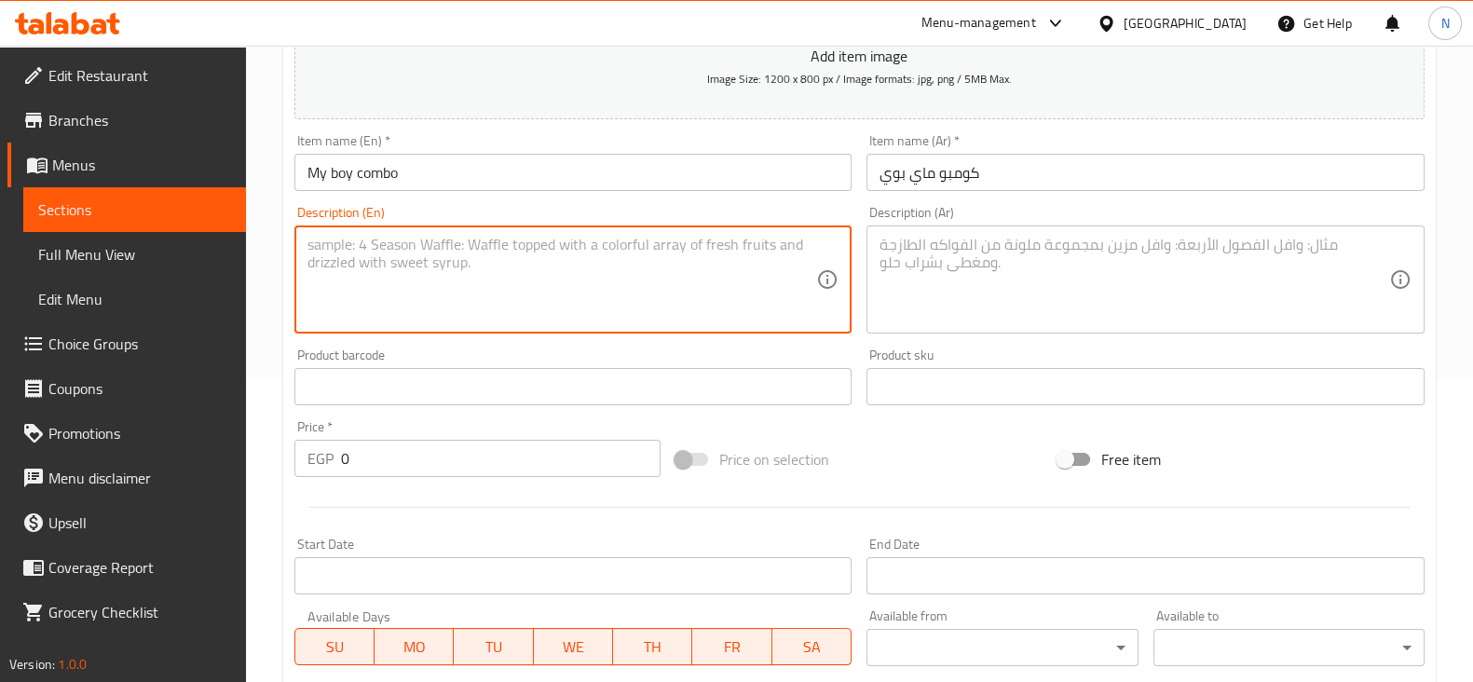
click at [647, 275] on textarea at bounding box center [563, 280] width 510 height 89
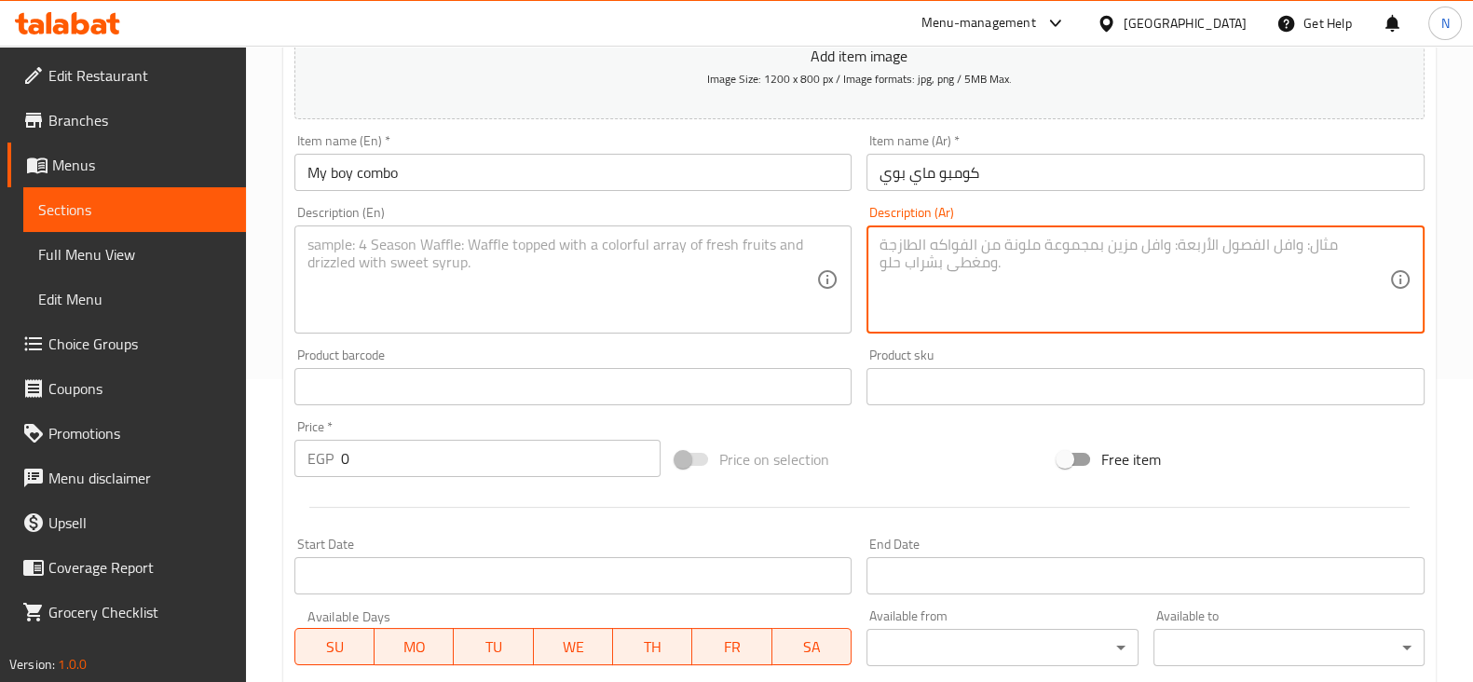
paste textarea "sandwich + fries + drink"
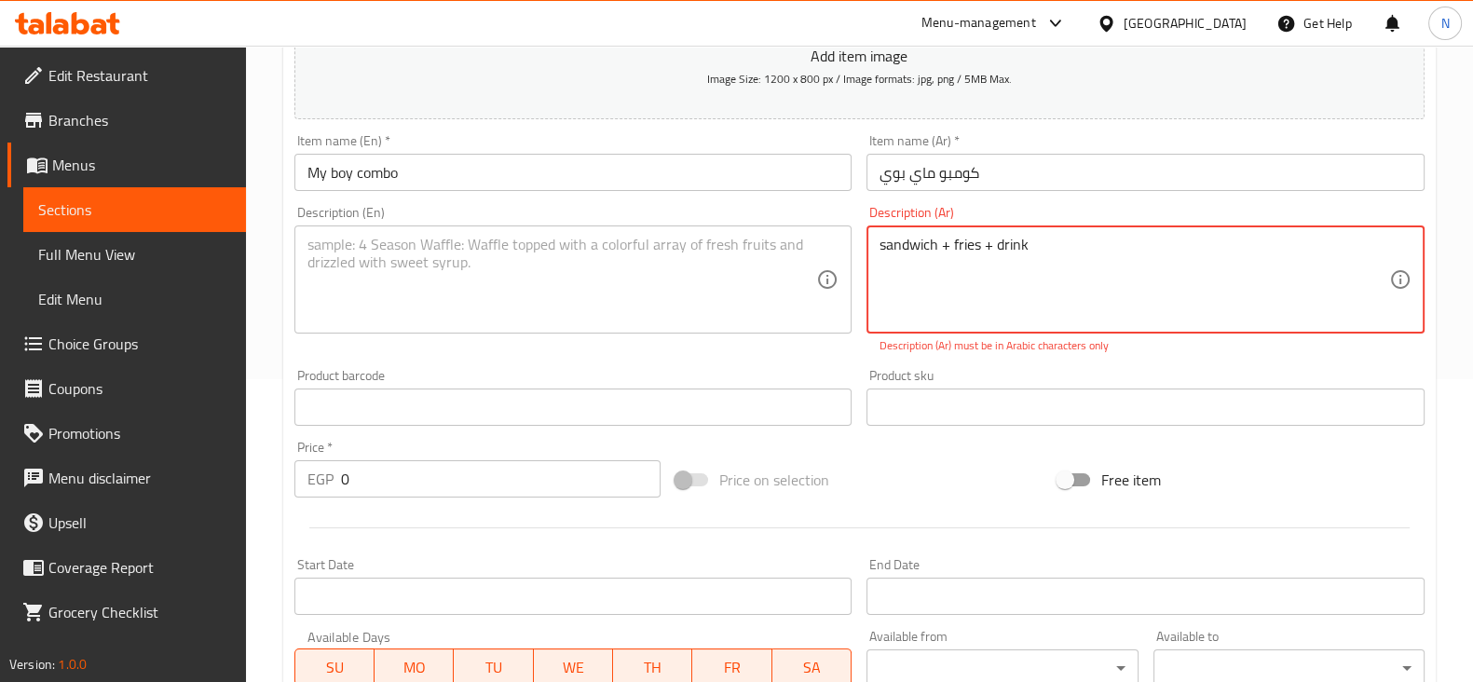
type textarea "sandwich + fries + drink"
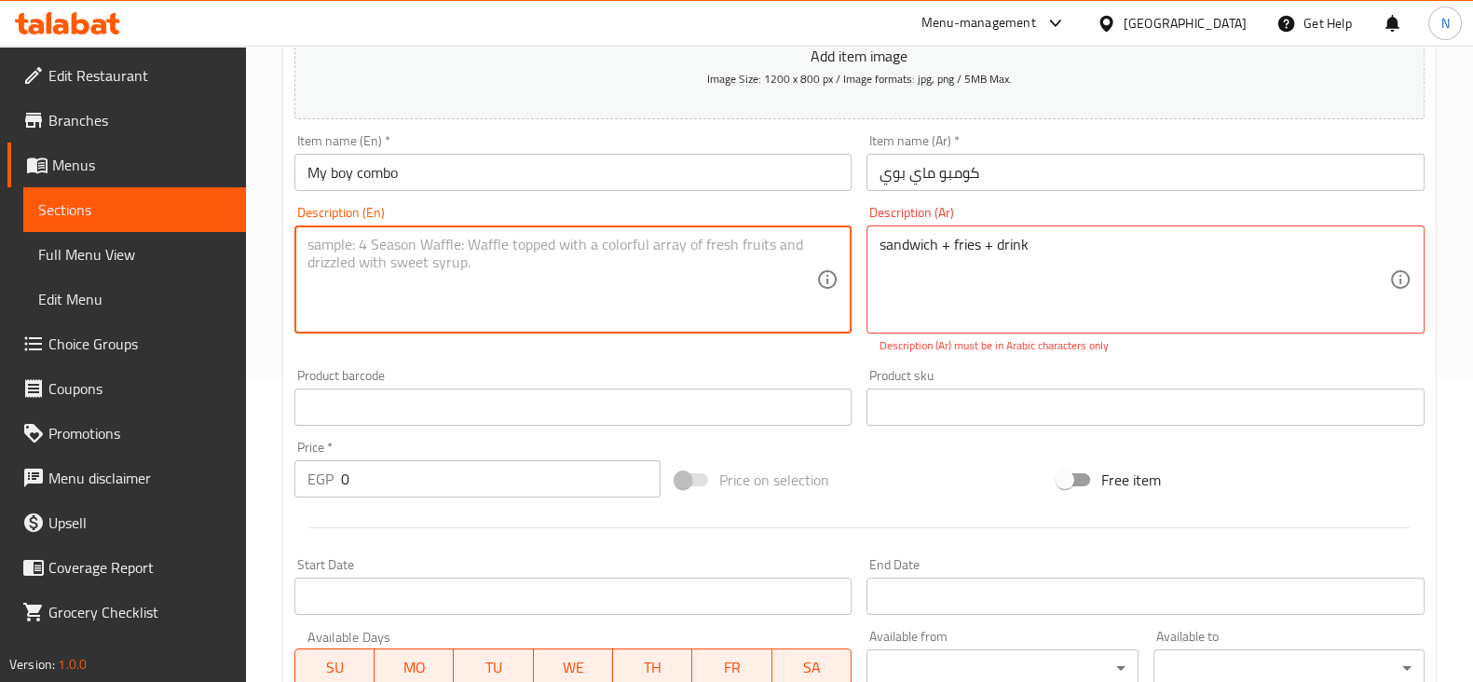
click at [756, 301] on textarea at bounding box center [563, 280] width 510 height 89
paste textarea "sandwich + fries + drink"
type textarea "sandwich + fries + drink"
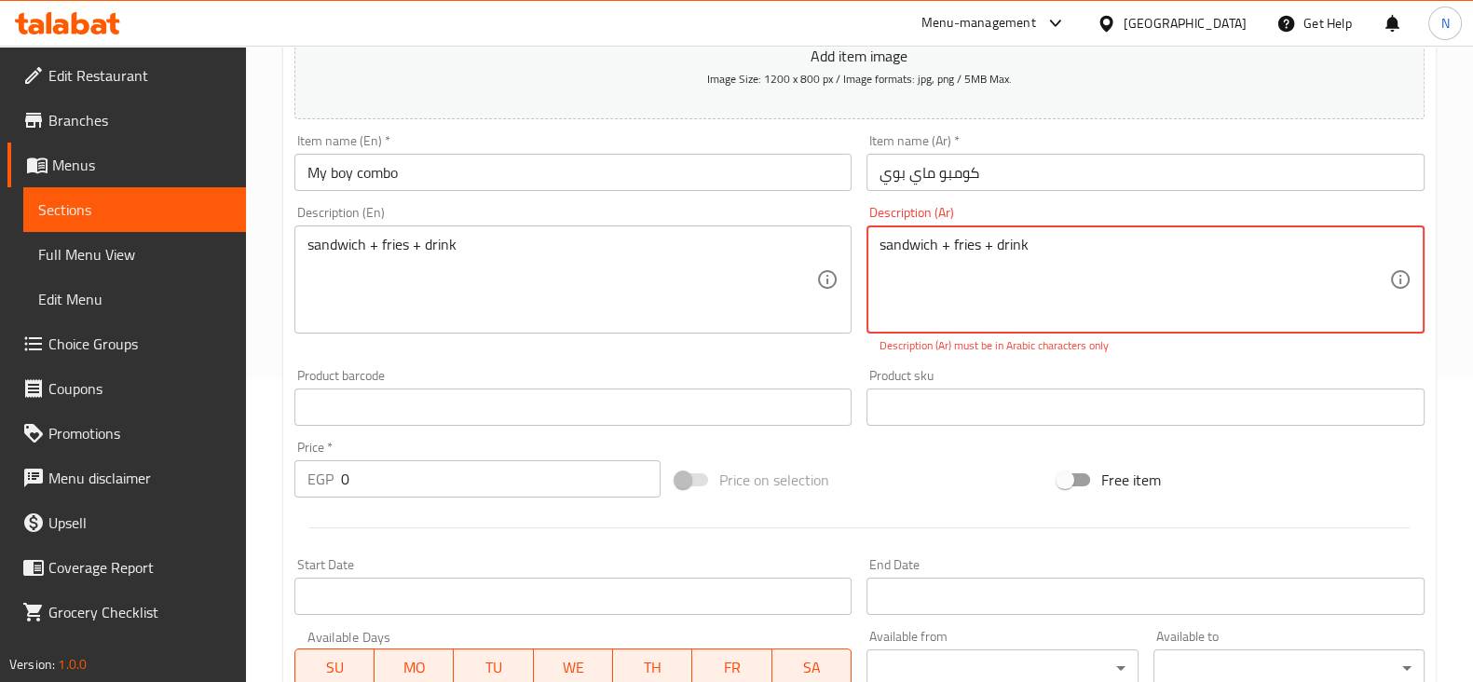
click at [929, 244] on textarea "sandwich + fries + drink" at bounding box center [1135, 280] width 510 height 89
paste textarea "ساندويتش + بطاطس مقلية + مشروب"
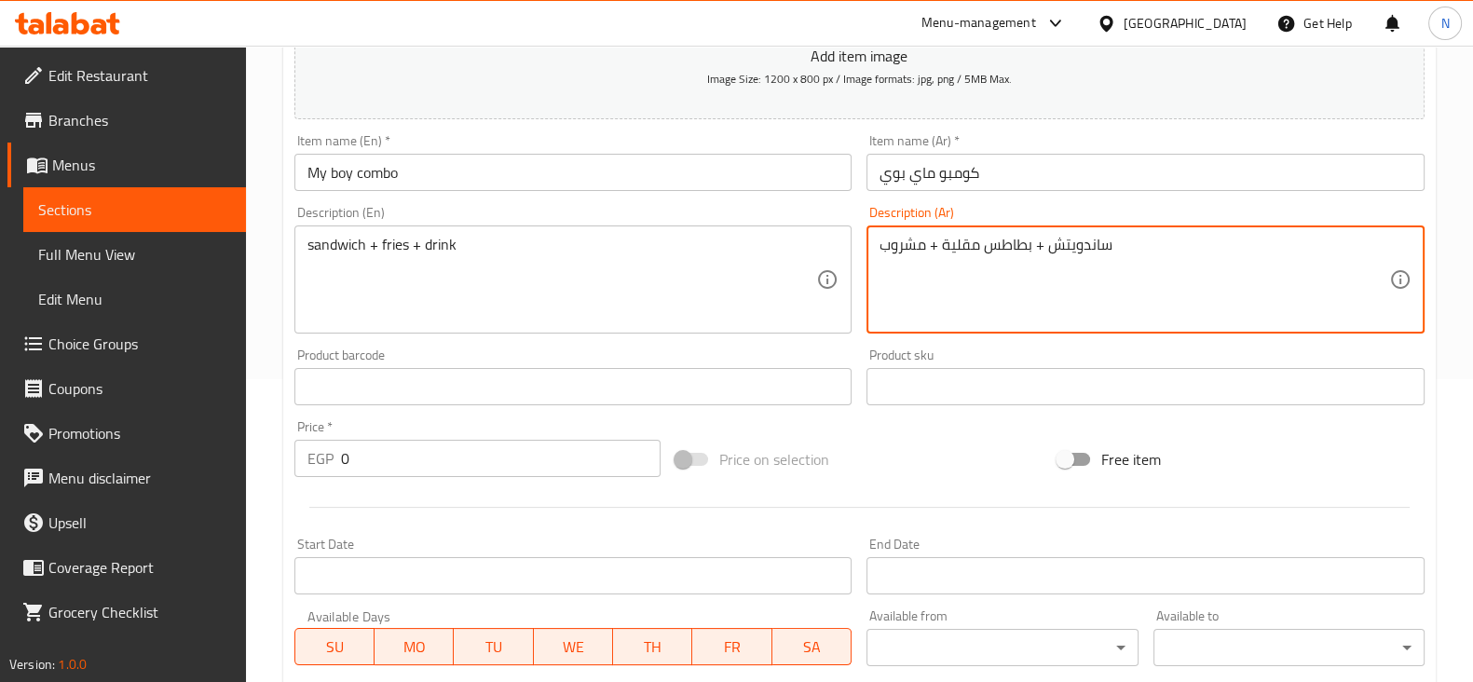
type textarea "ساندويتش + بطاطس مقلية + مشروب"
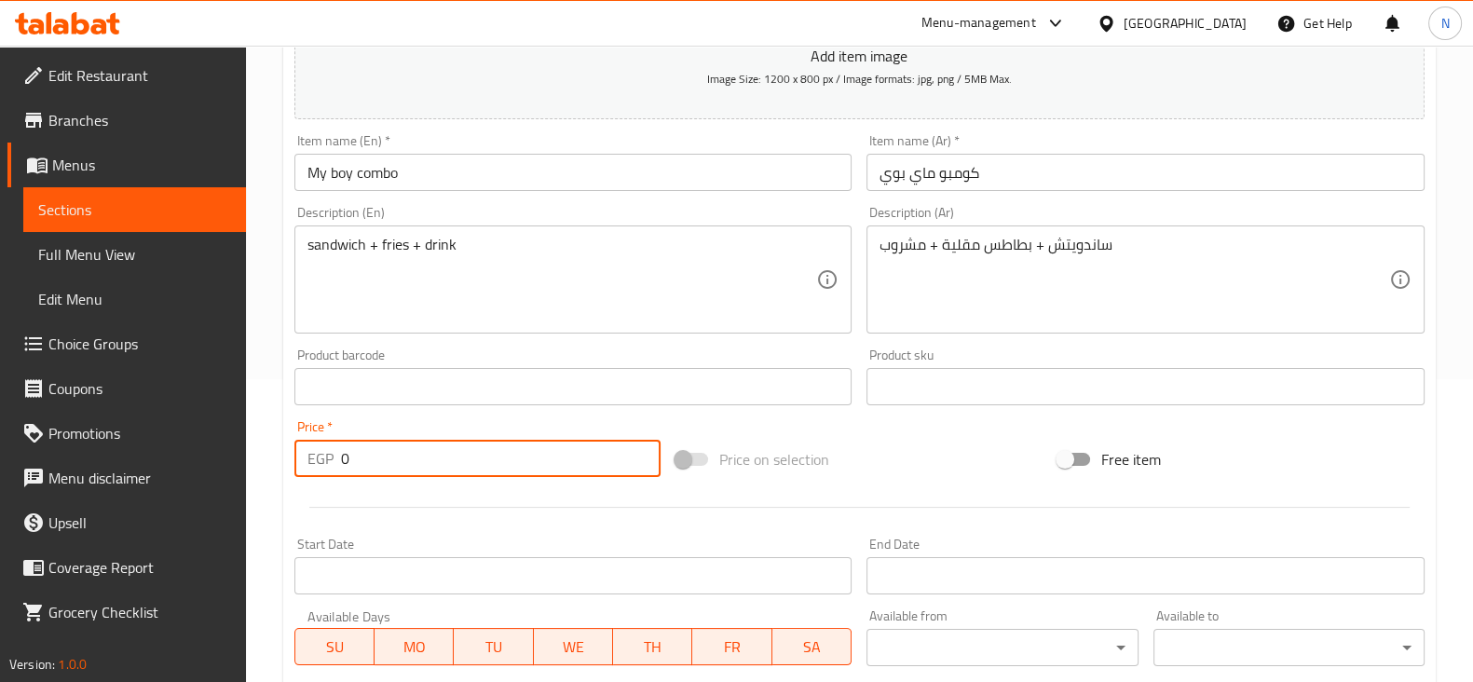
click at [563, 454] on input "0" at bounding box center [501, 458] width 321 height 37
type input "169"
click at [927, 459] on div "Price on selection" at bounding box center [859, 459] width 382 height 50
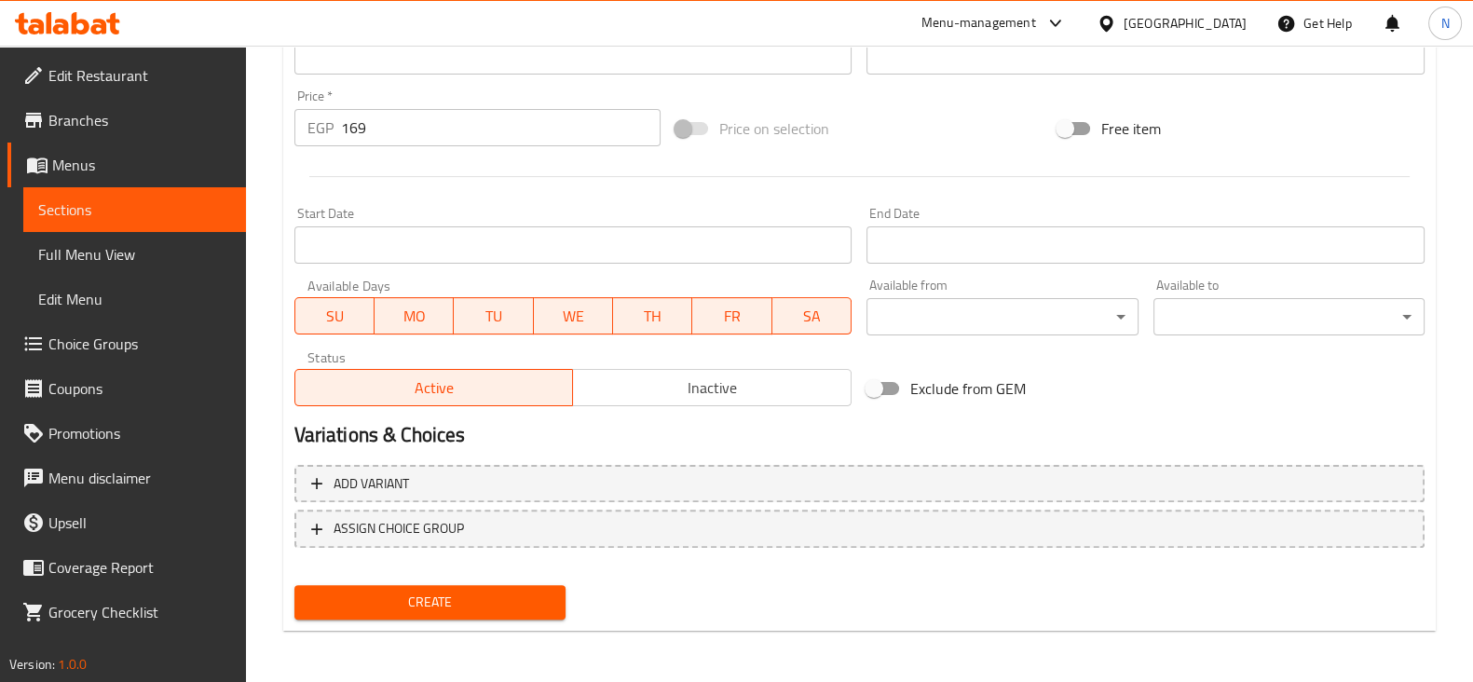
click at [535, 599] on span "Create" at bounding box center [429, 602] width 241 height 23
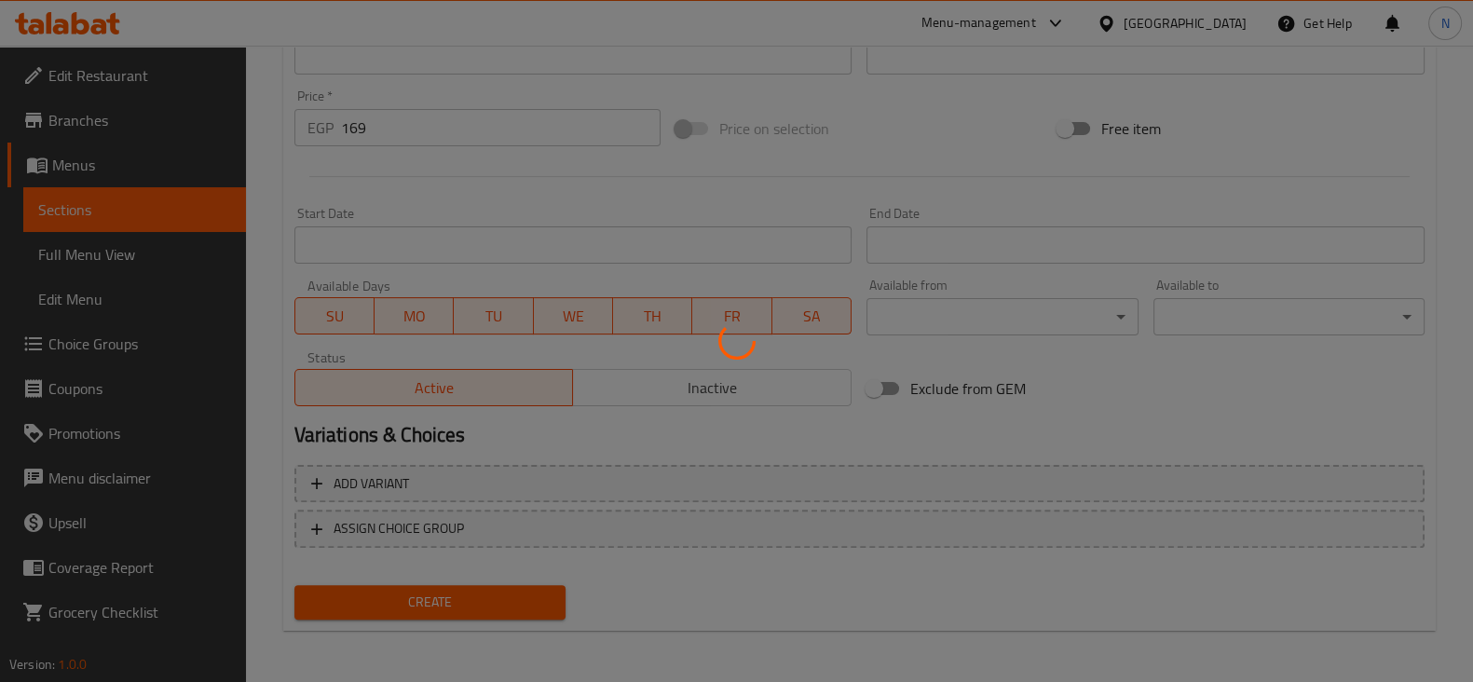
type input "0"
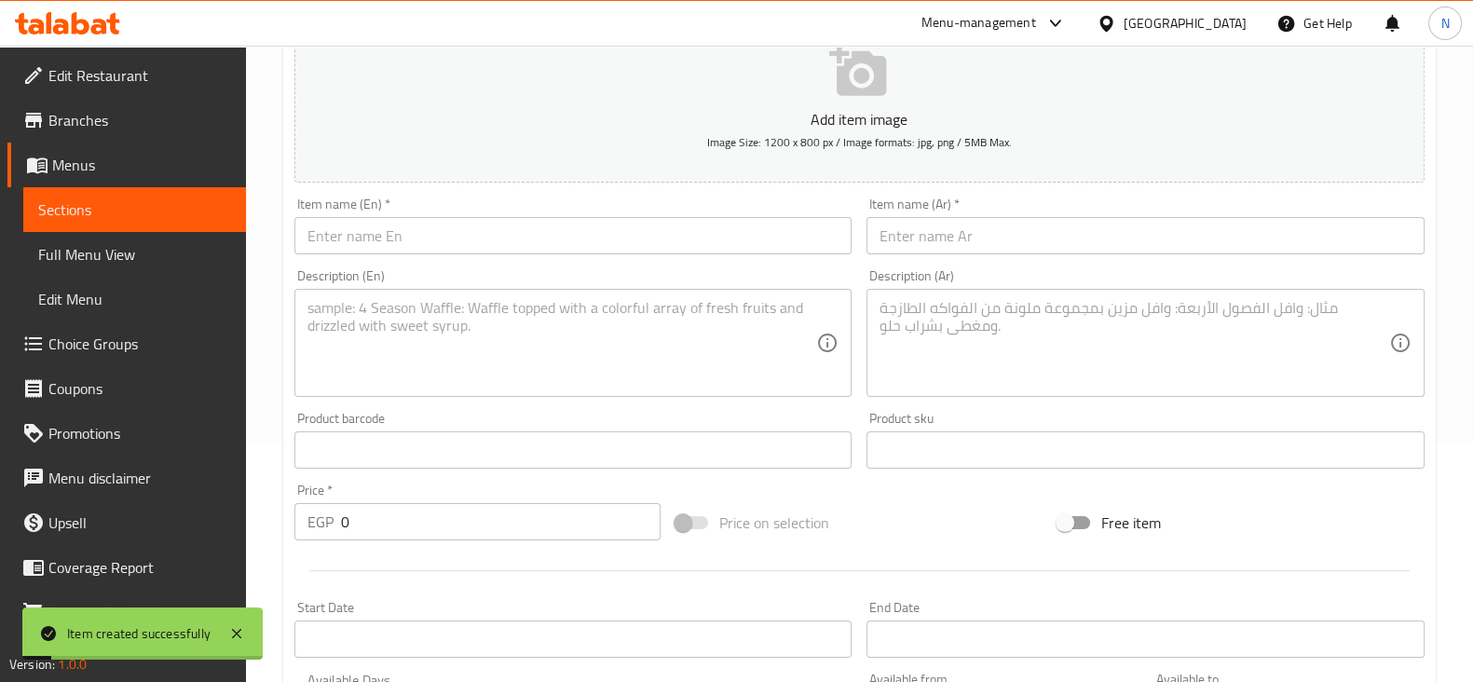
scroll to position [0, 0]
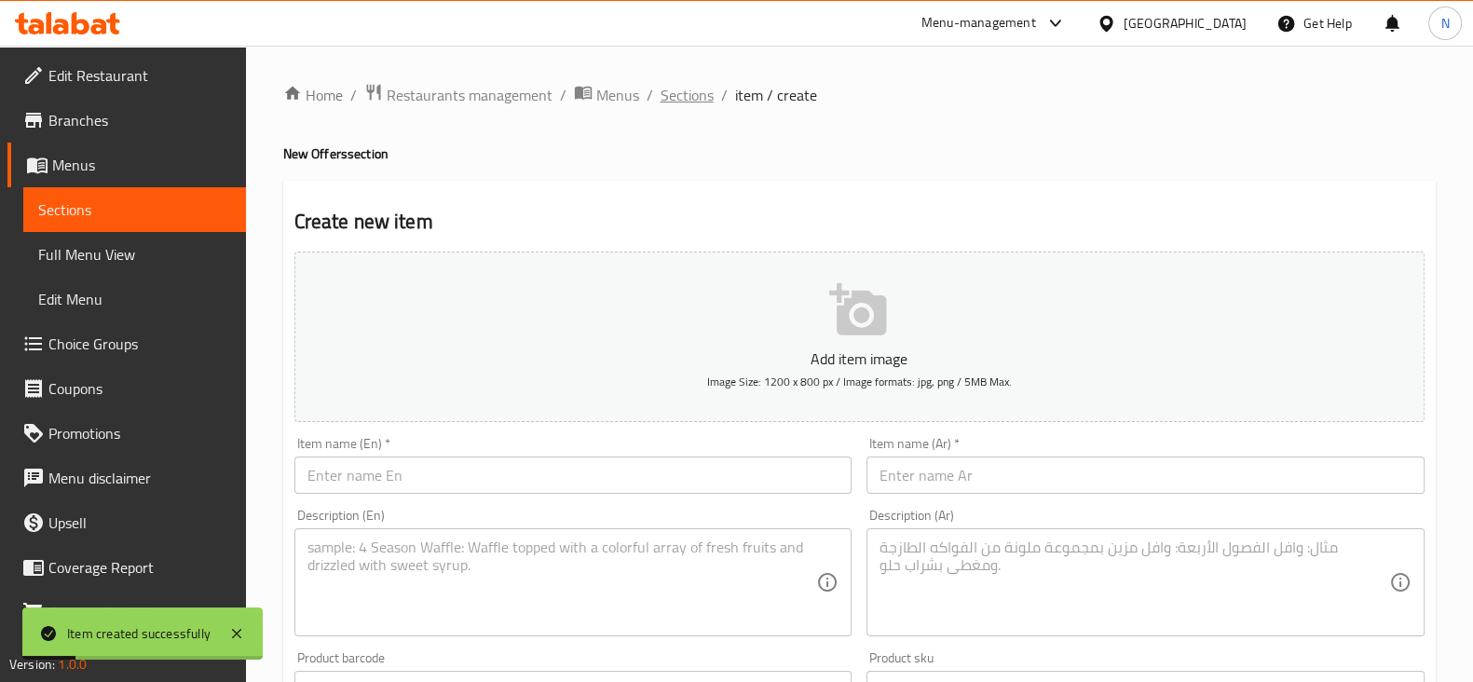
click at [688, 95] on span "Sections" at bounding box center [687, 95] width 53 height 22
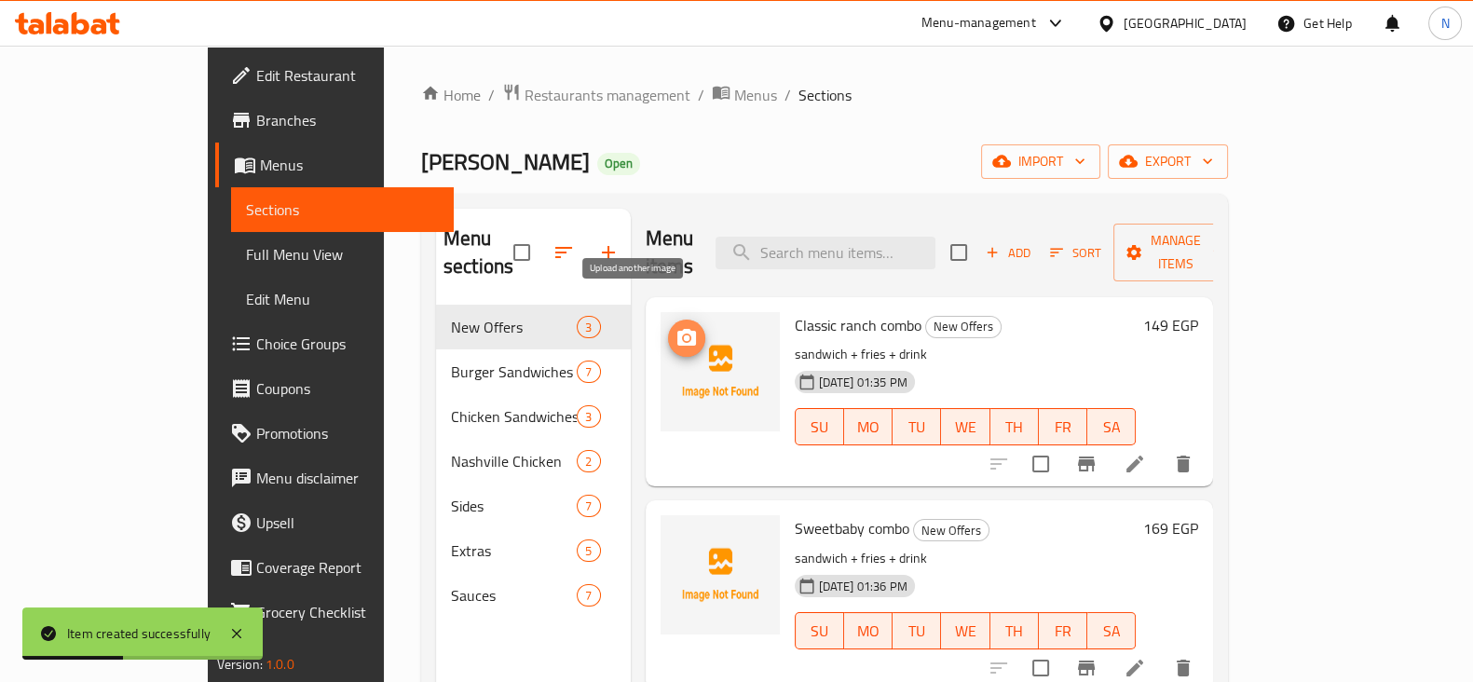
click at [668, 322] on button "upload picture" at bounding box center [686, 338] width 37 height 37
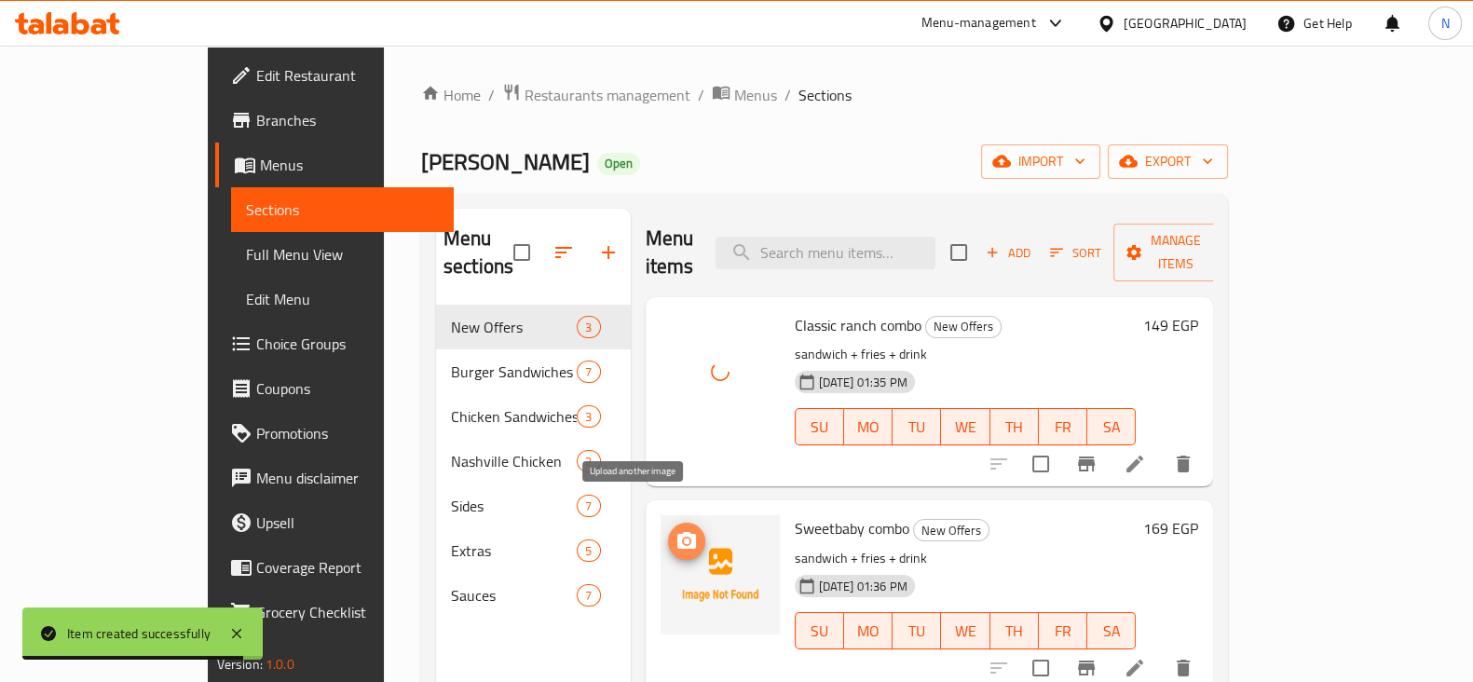
click at [676, 530] on icon "upload picture" at bounding box center [687, 541] width 22 height 22
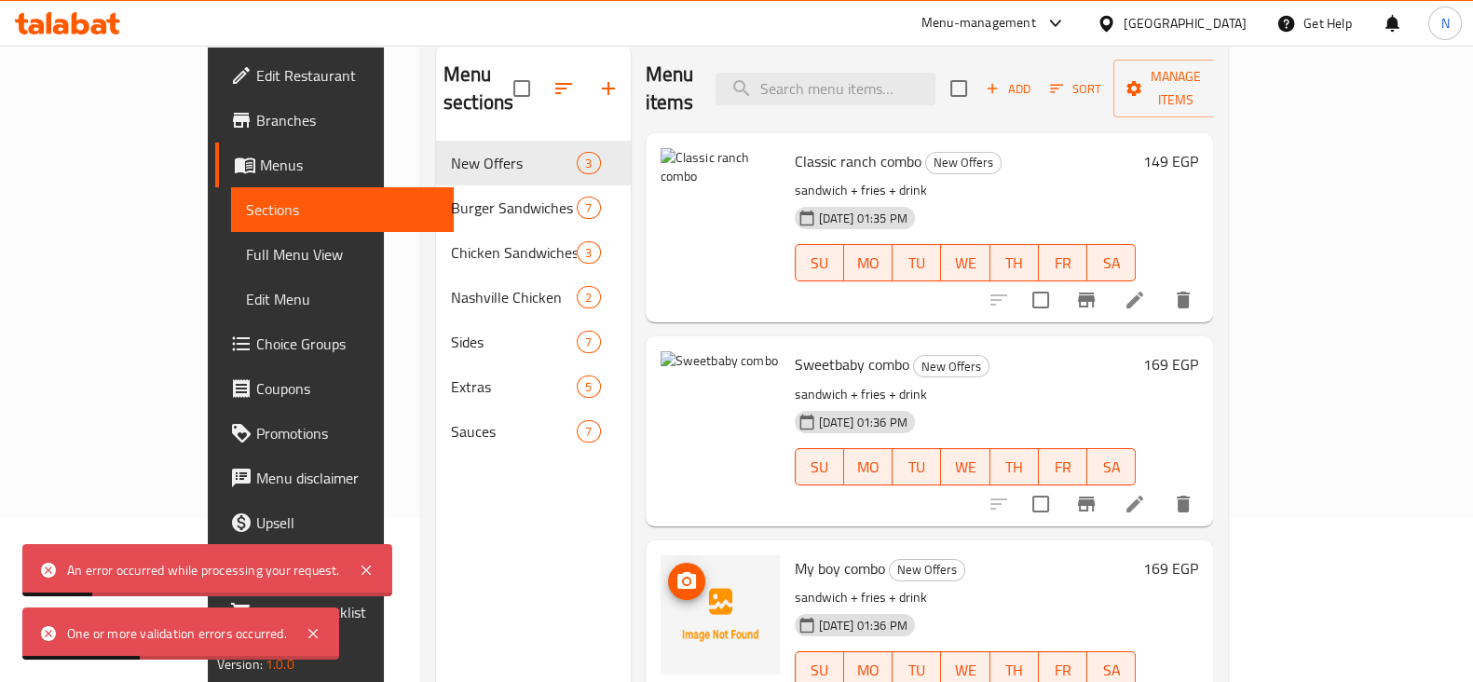
scroll to position [170, 0]
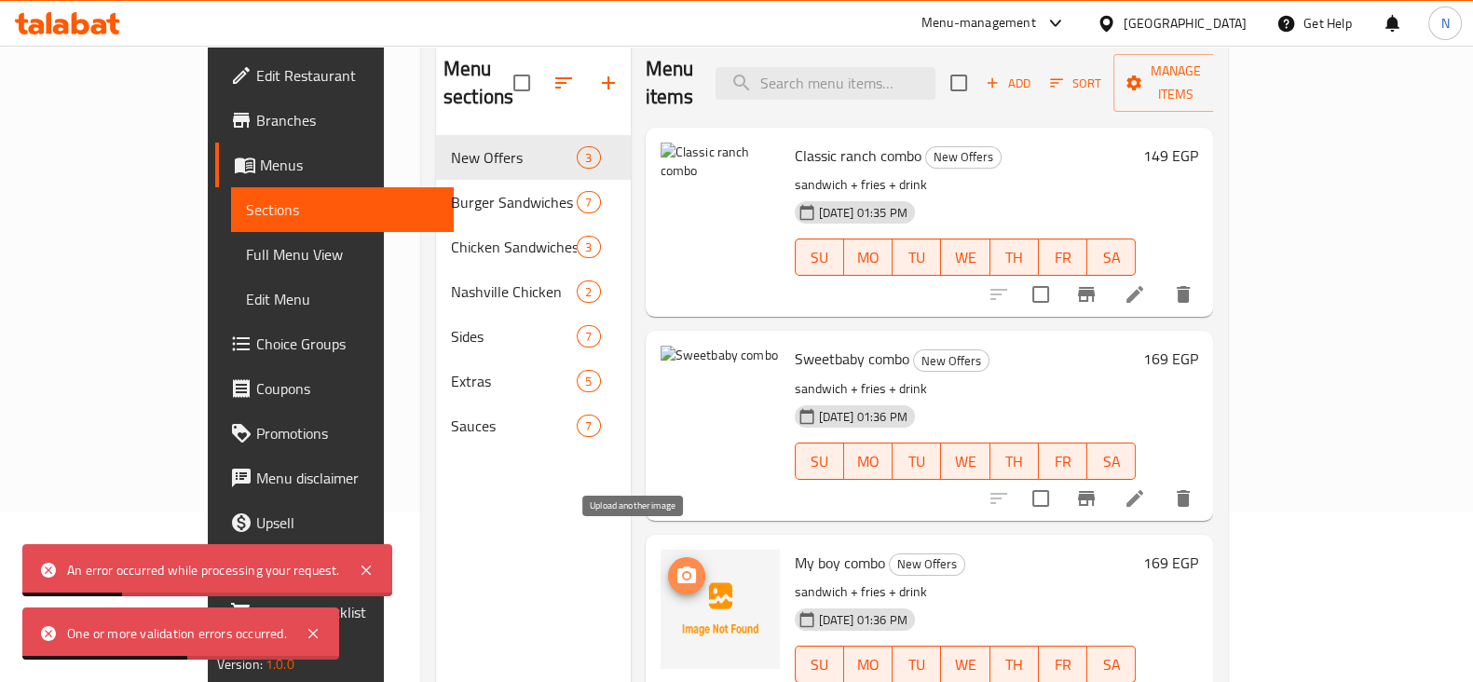
click at [676, 565] on icon "upload picture" at bounding box center [687, 576] width 22 height 22
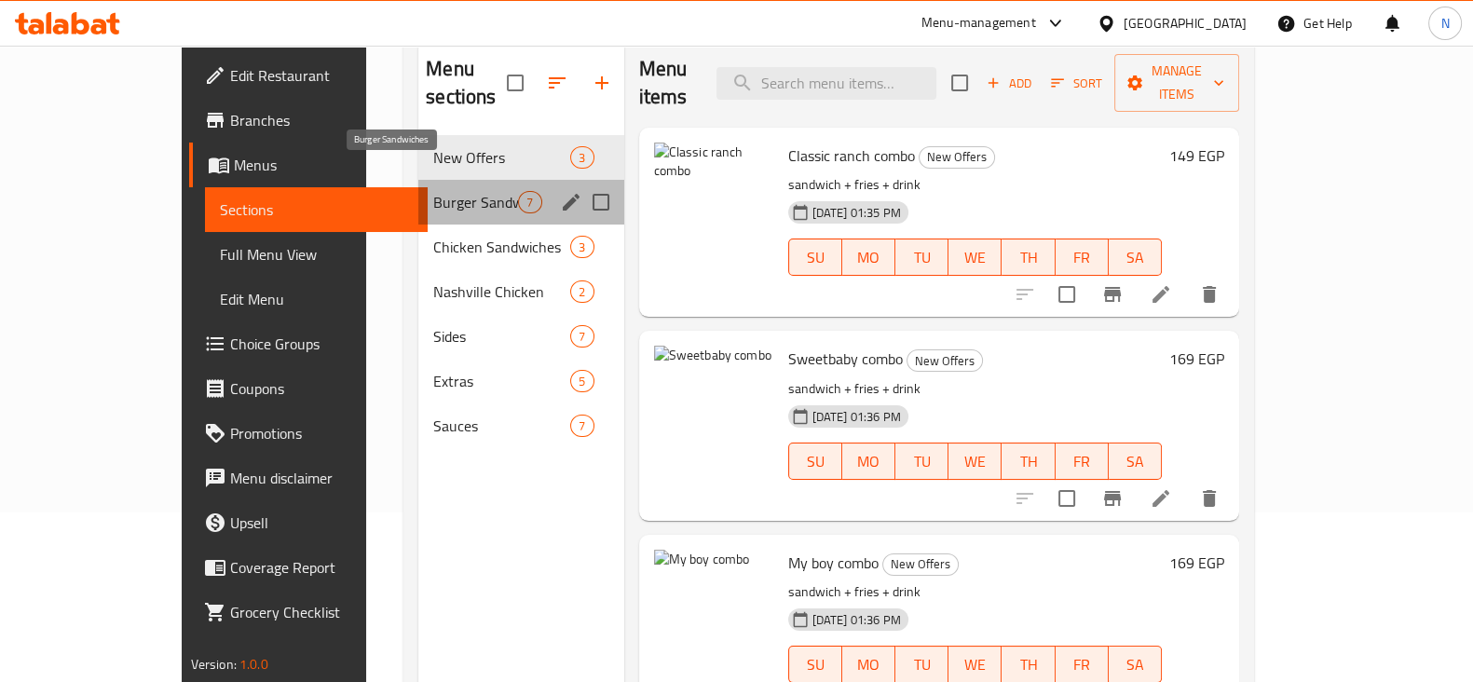
click at [433, 191] on span "Burger Sandwiches" at bounding box center [475, 202] width 85 height 22
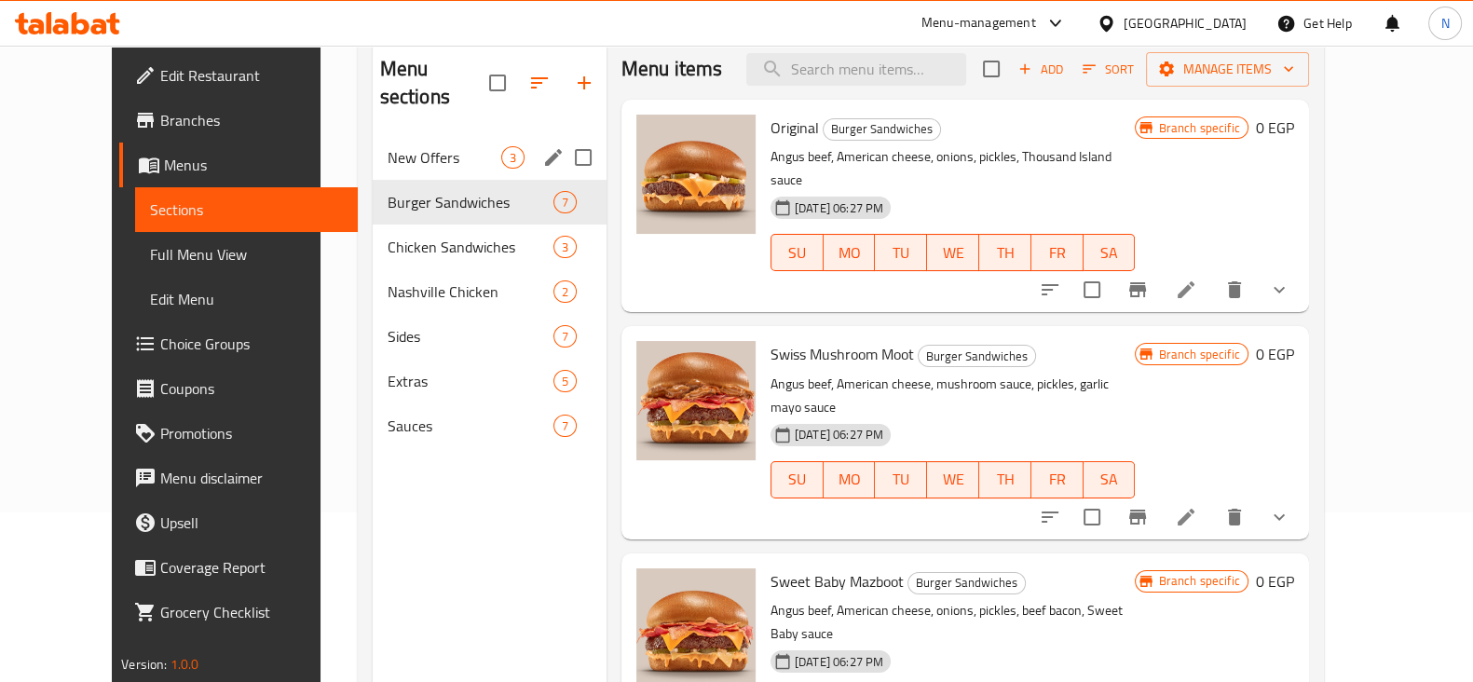
click at [442, 135] on div "New Offers 3" at bounding box center [490, 157] width 234 height 45
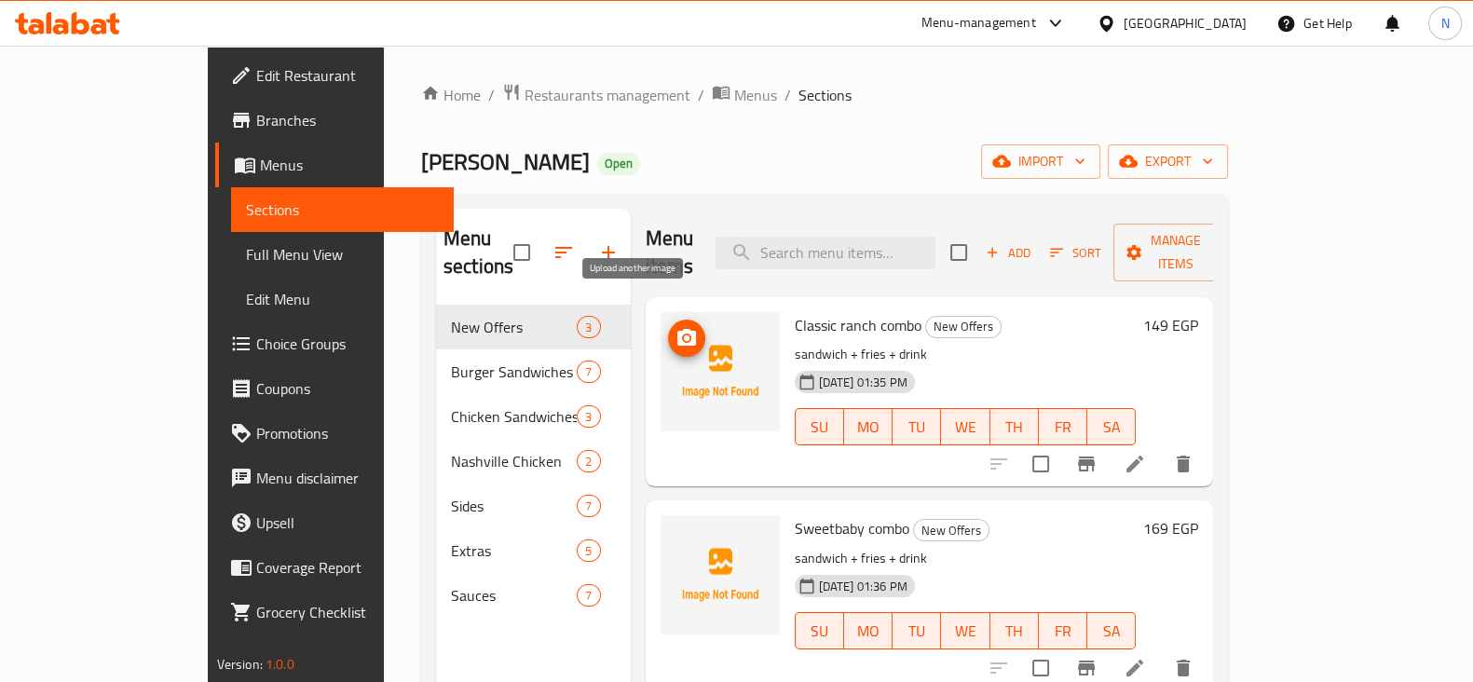
click at [676, 327] on icon "upload picture" at bounding box center [687, 338] width 22 height 22
